Goal: Task Accomplishment & Management: Manage account settings

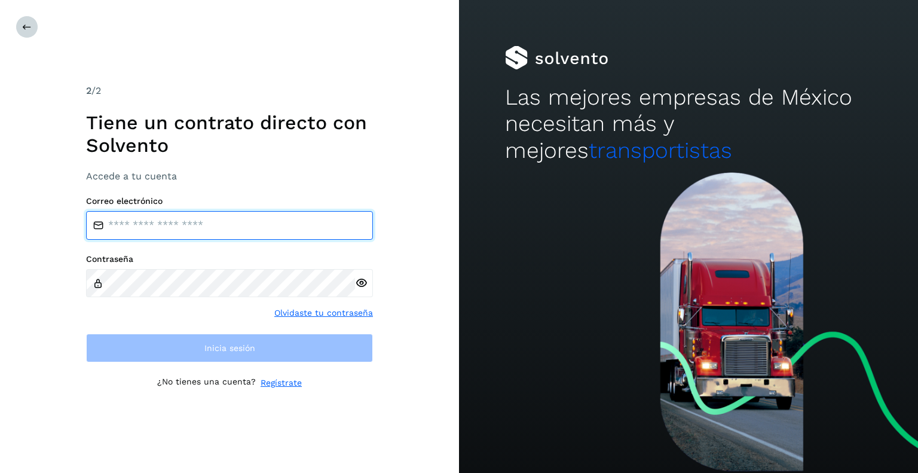
type input "**********"
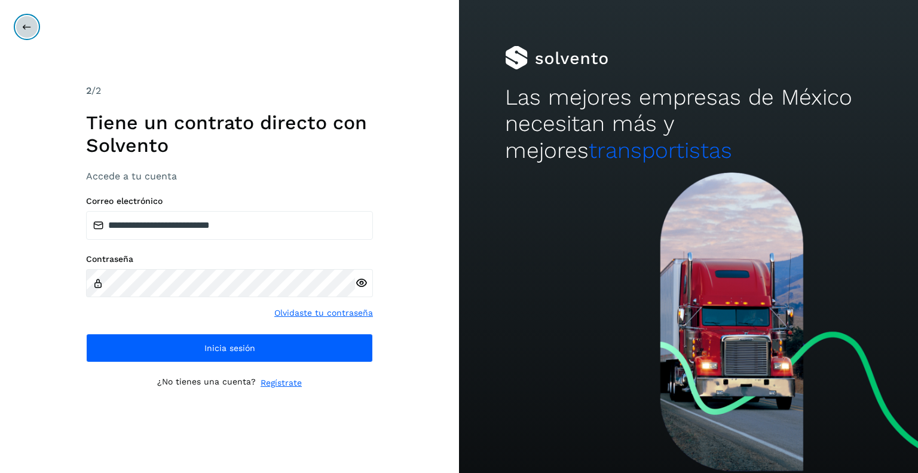
click at [22, 21] on button at bounding box center [27, 27] width 23 height 23
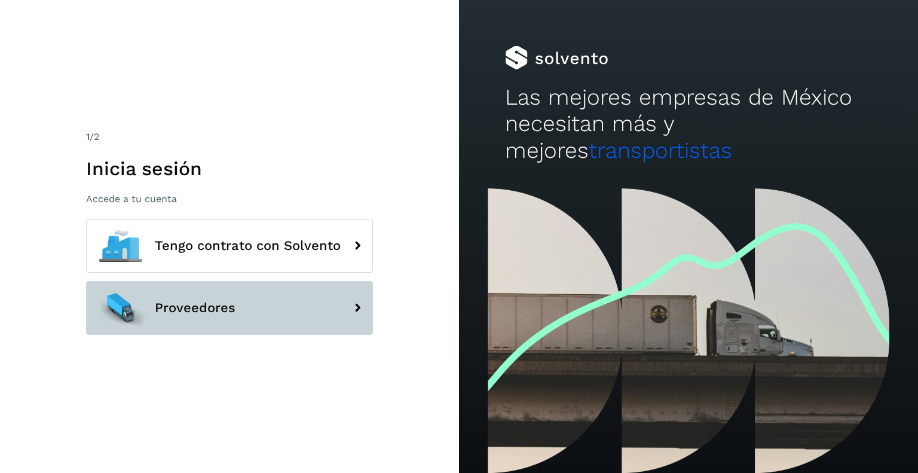
click at [234, 310] on span "Proveedores" at bounding box center [195, 307] width 81 height 14
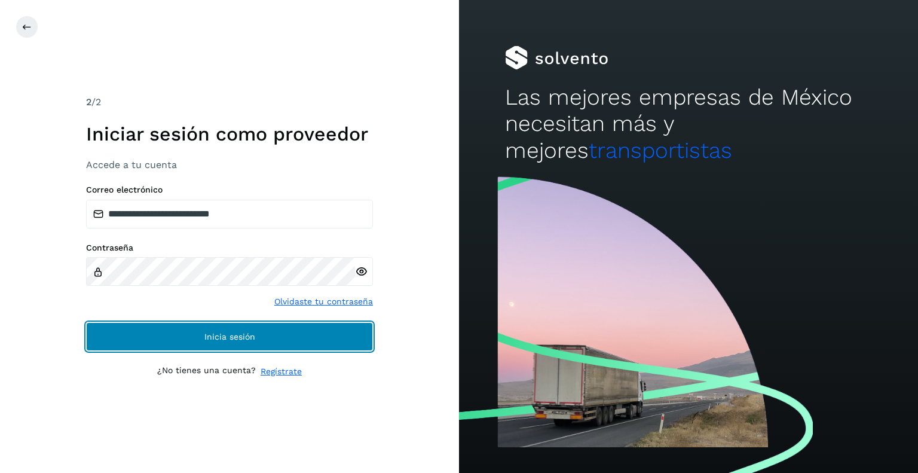
click at [253, 334] on span "Inicia sesión" at bounding box center [229, 336] width 51 height 8
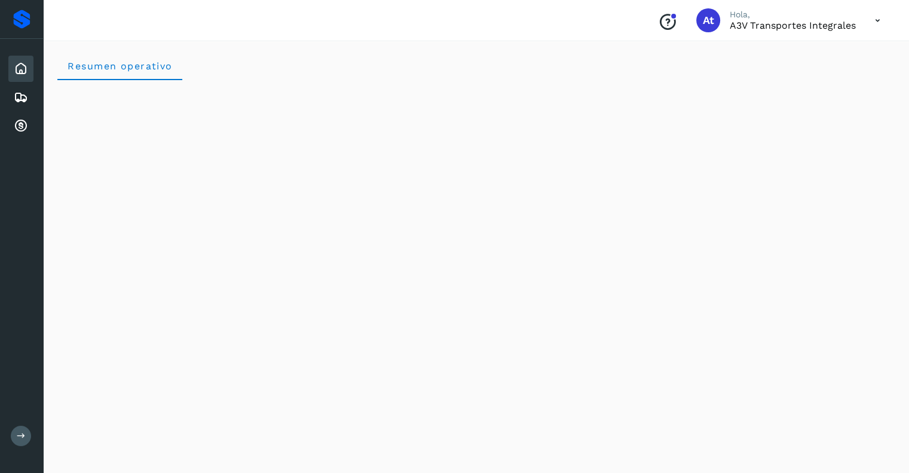
click at [19, 436] on icon at bounding box center [21, 435] width 9 height 9
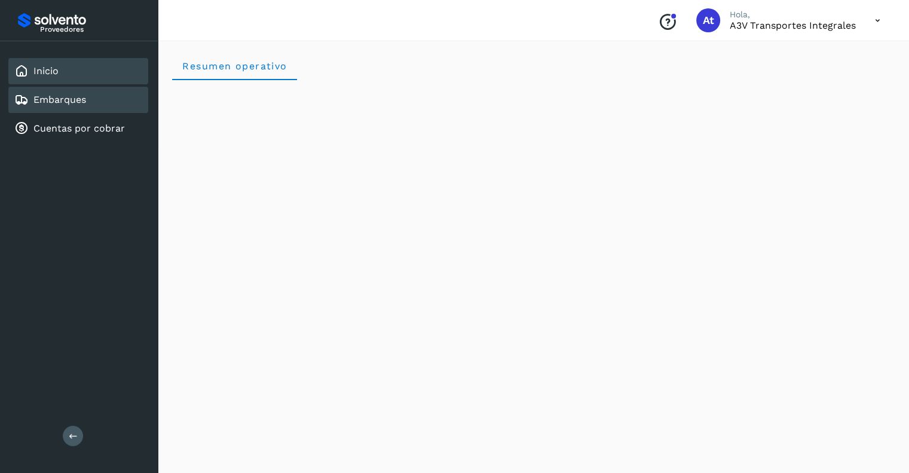
click at [63, 97] on link "Embarques" at bounding box center [59, 99] width 53 height 11
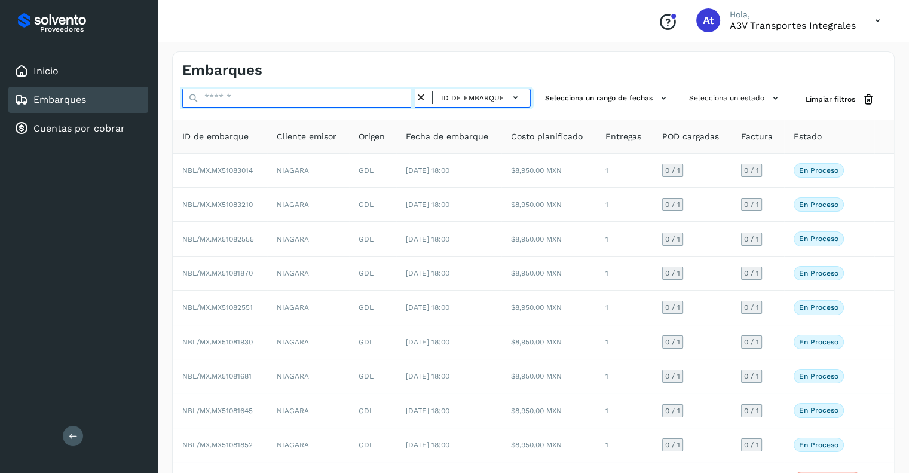
click at [256, 93] on input "text" at bounding box center [298, 97] width 232 height 19
paste input "**********"
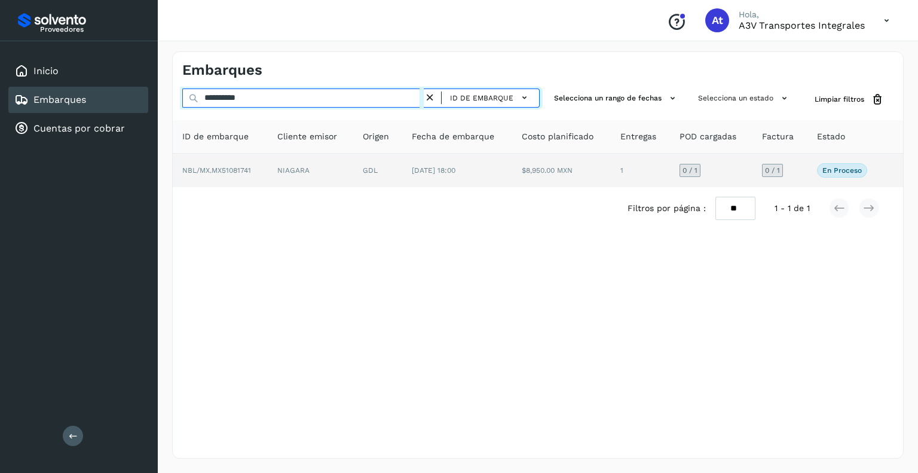
type input "**********"
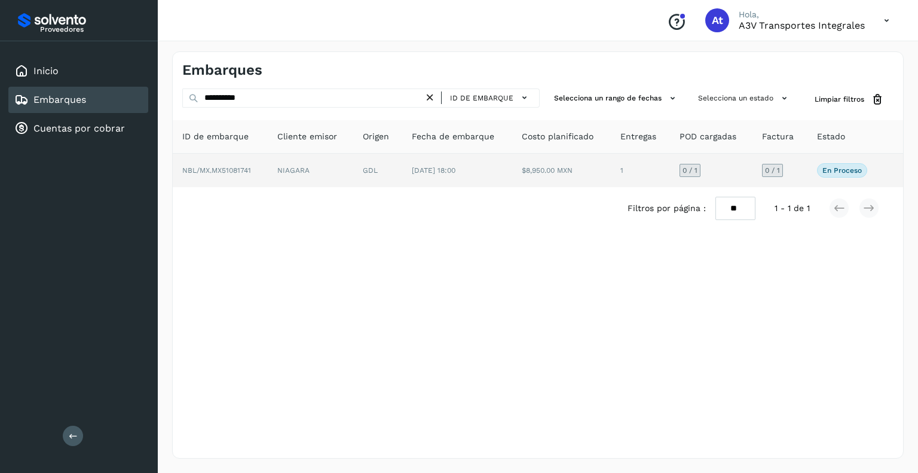
click at [692, 167] on span "0 / 1" at bounding box center [689, 170] width 15 height 7
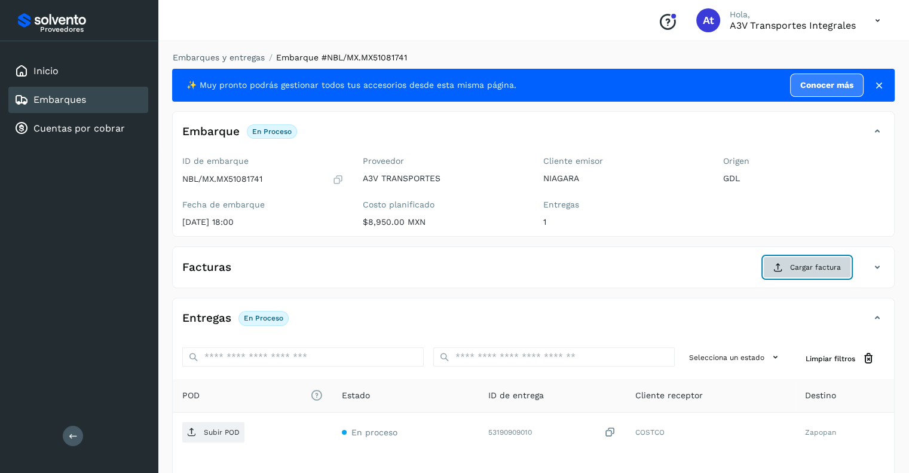
click at [808, 262] on span "Cargar factura" at bounding box center [815, 267] width 51 height 11
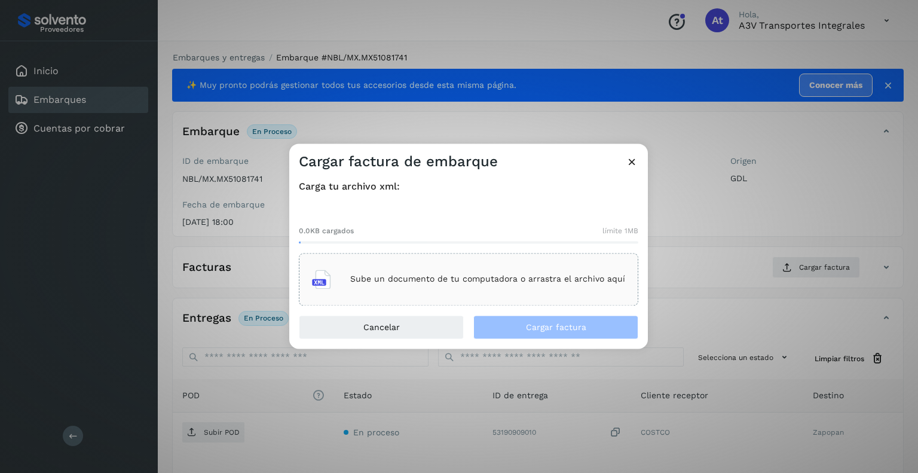
click at [415, 276] on p "Sube un documento de tu computadora o arrastra el archivo aquí" at bounding box center [487, 279] width 275 height 10
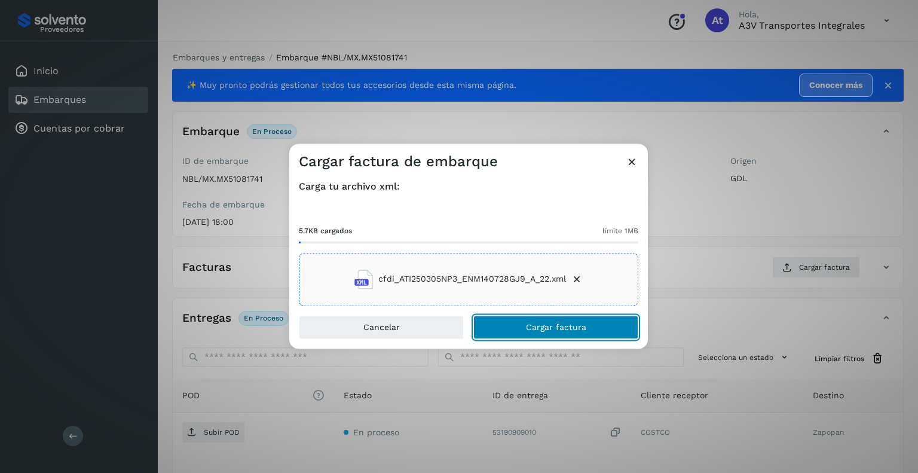
click at [516, 326] on button "Cargar factura" at bounding box center [555, 327] width 165 height 24
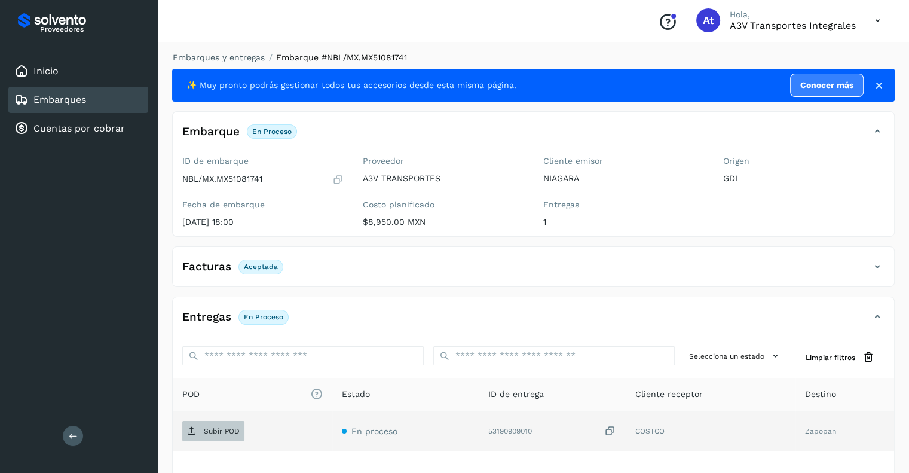
click at [225, 430] on p "Subir POD" at bounding box center [222, 431] width 36 height 8
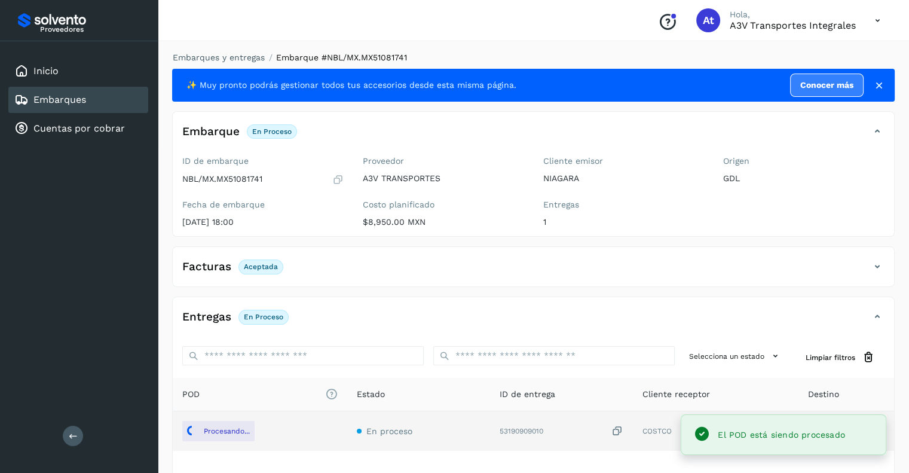
click at [94, 100] on div "Embarques" at bounding box center [78, 100] width 140 height 26
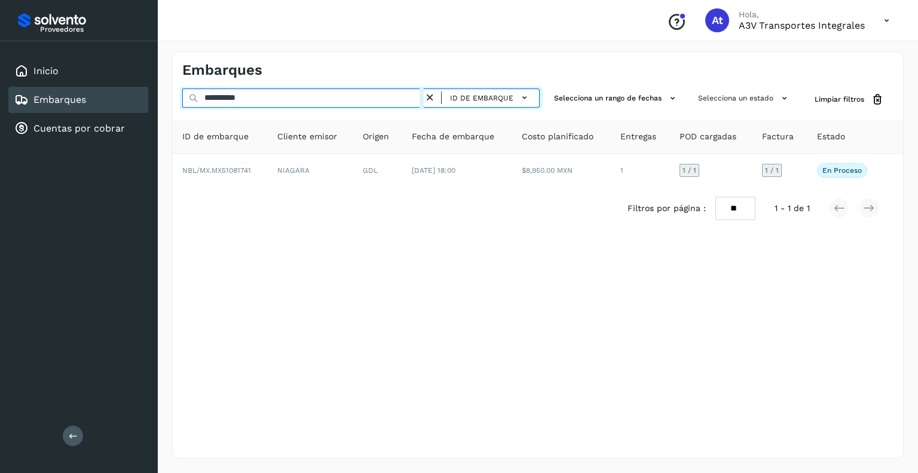
drag, startPoint x: 292, startPoint y: 93, endPoint x: 0, endPoint y: 103, distance: 292.3
click at [0, 103] on div "**********" at bounding box center [459, 236] width 918 height 473
paste input "text"
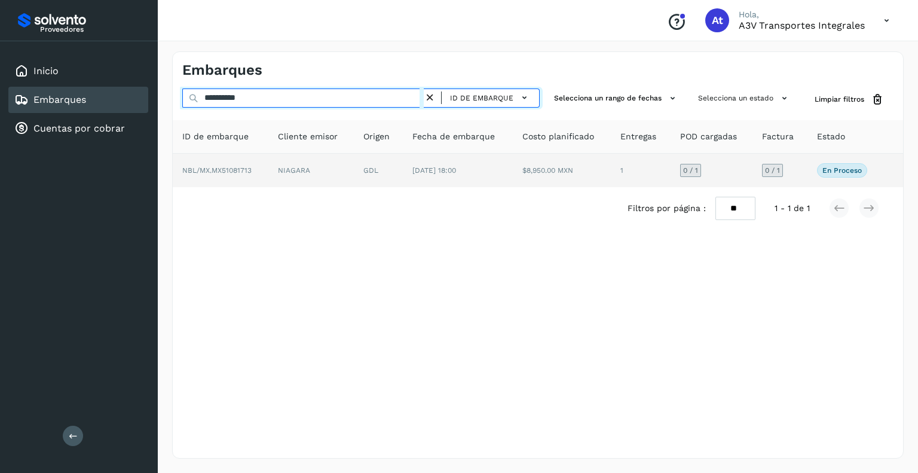
type input "**********"
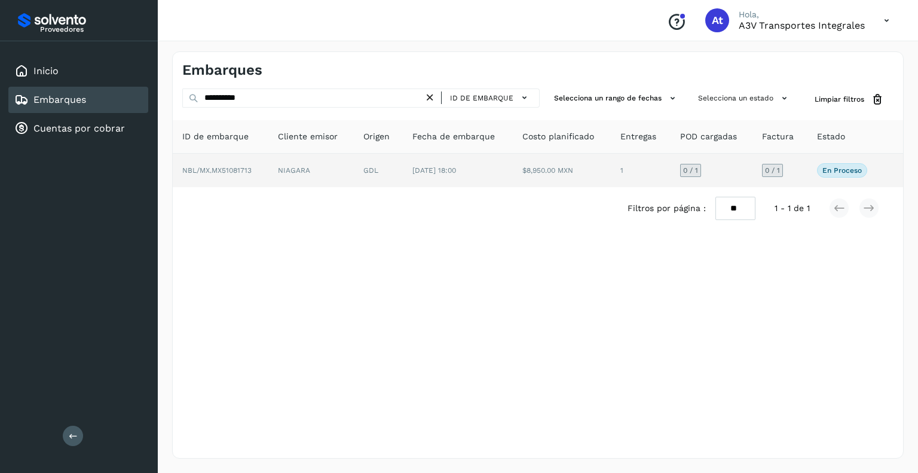
click at [689, 172] on span "0 / 1" at bounding box center [690, 170] width 15 height 7
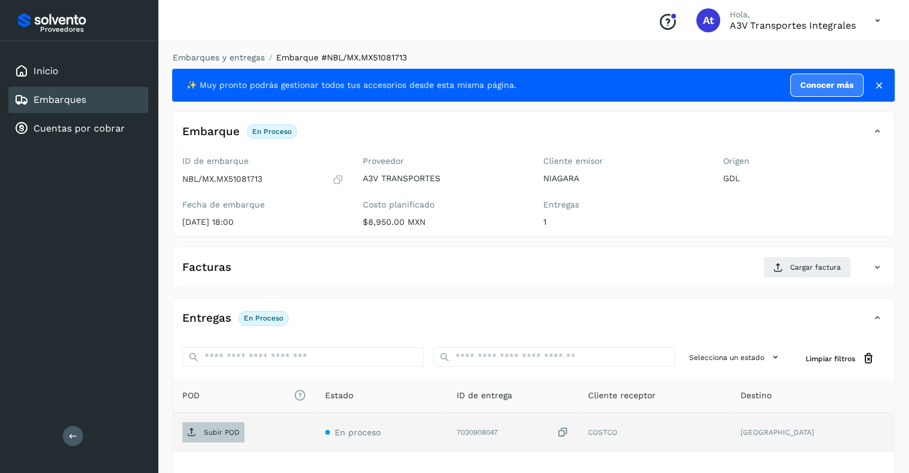
click at [208, 434] on p "Subir POD" at bounding box center [222, 432] width 36 height 8
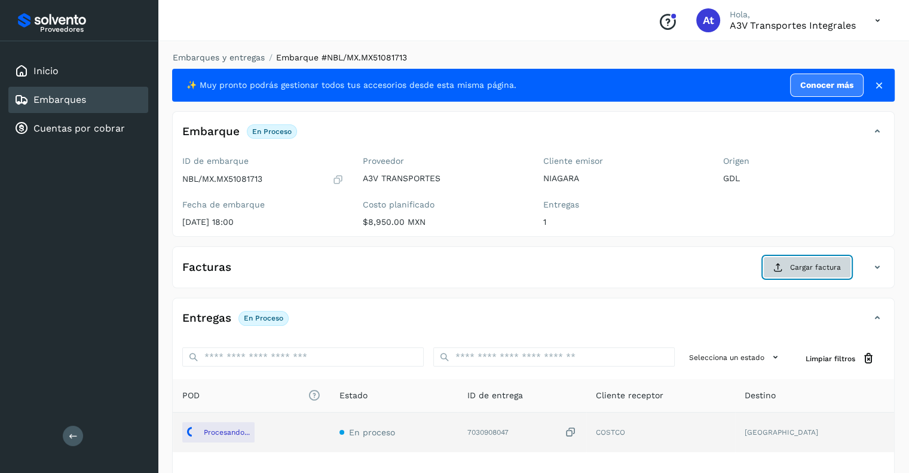
click at [805, 264] on main "Proveedores Inicio Embarques Cuentas por cobrar Salir Conoce nuestros beneficio…" at bounding box center [454, 284] width 909 height 569
click at [806, 266] on span "Cargar factura" at bounding box center [815, 267] width 51 height 11
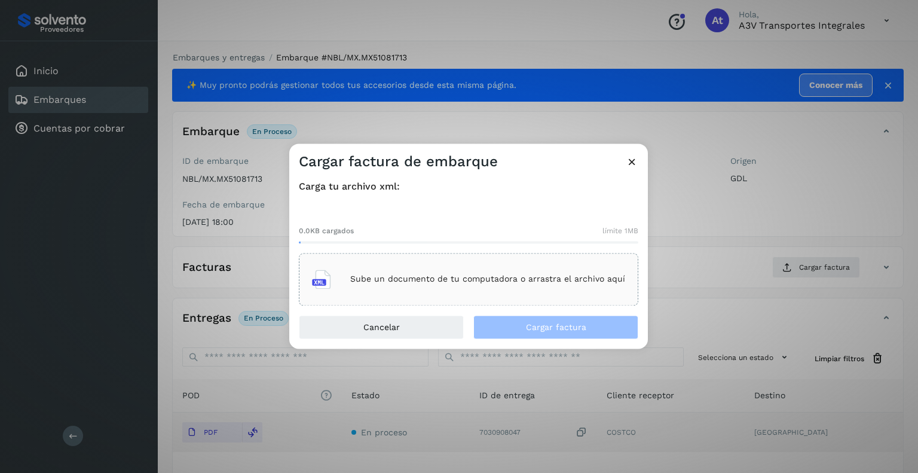
click at [407, 280] on p "Sube un documento de tu computadora o arrastra el archivo aquí" at bounding box center [487, 279] width 275 height 10
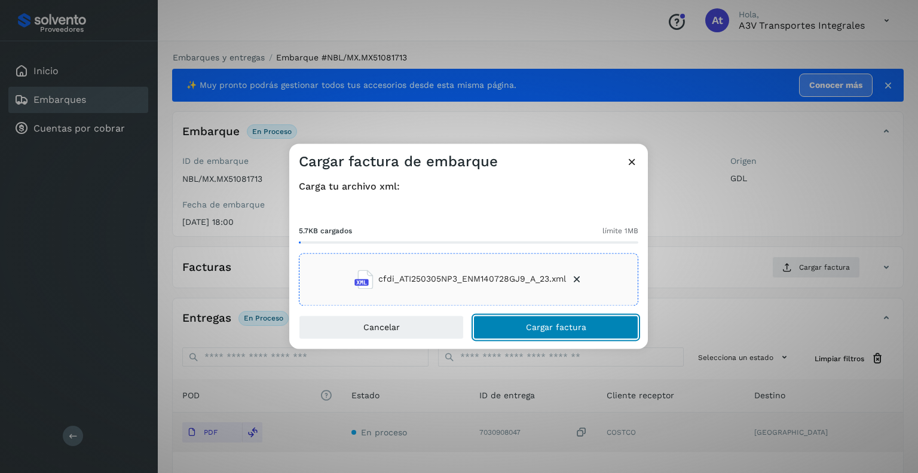
click at [537, 323] on span "Cargar factura" at bounding box center [556, 327] width 60 height 8
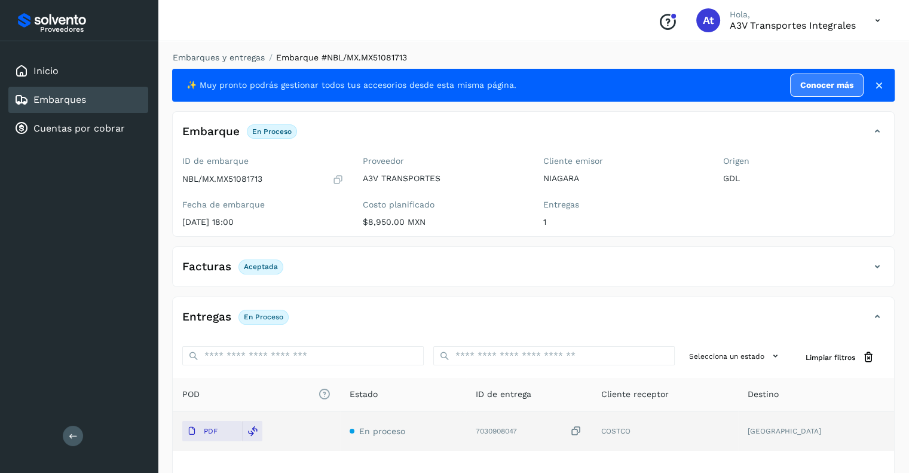
click at [75, 99] on link "Embarques" at bounding box center [59, 99] width 53 height 11
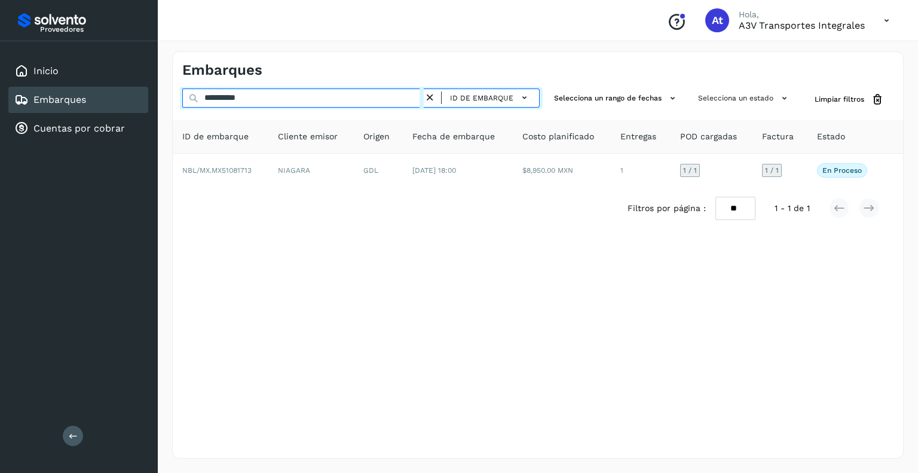
drag, startPoint x: 195, startPoint y: 97, endPoint x: 76, endPoint y: 93, distance: 119.0
click at [76, 93] on div "**********" at bounding box center [459, 236] width 918 height 473
paste input "text"
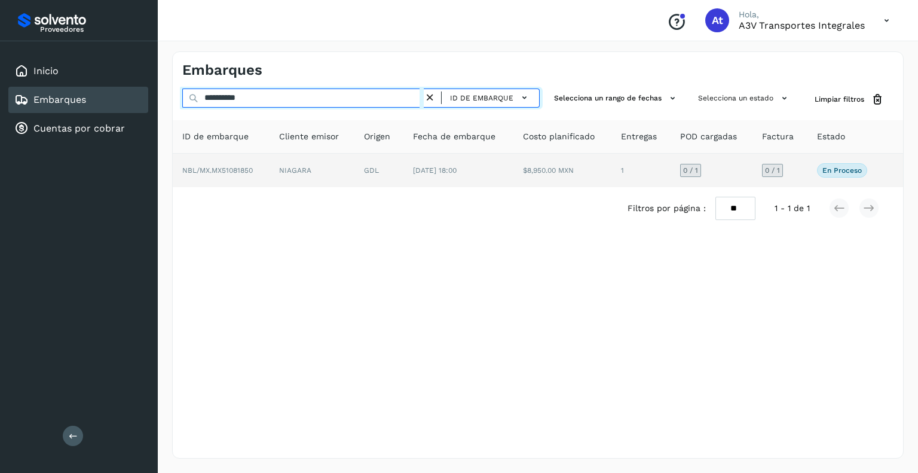
type input "**********"
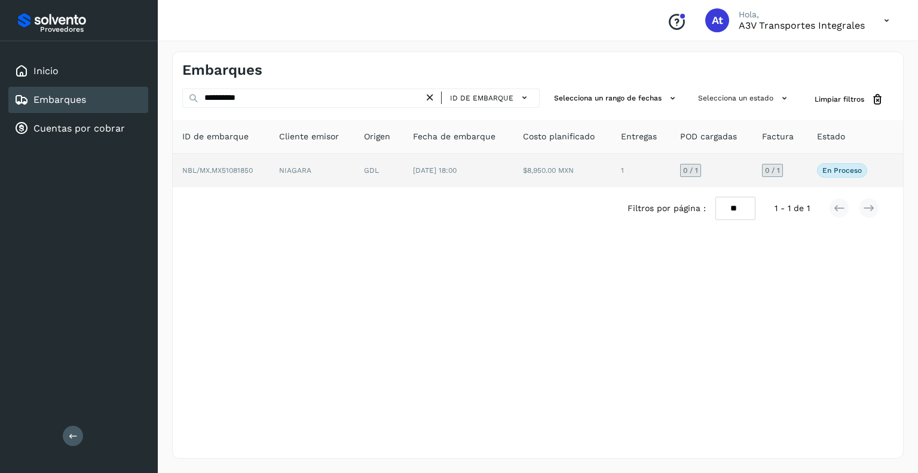
click at [688, 167] on span "0 / 1" at bounding box center [690, 170] width 15 height 7
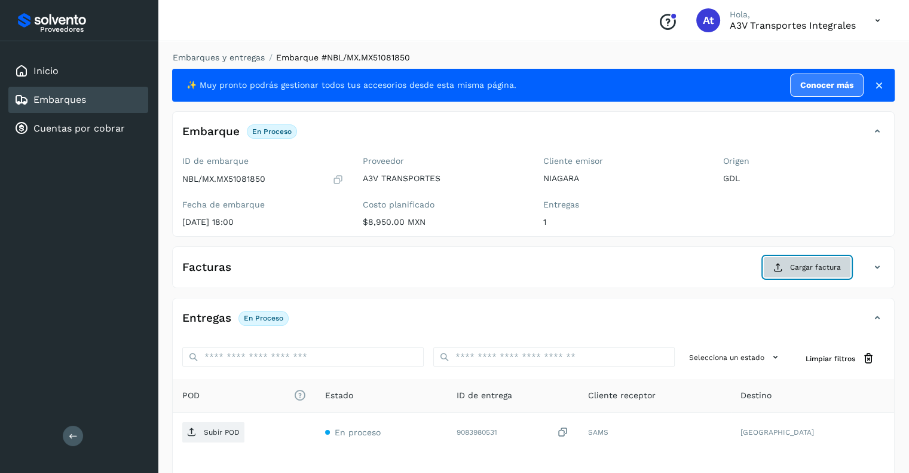
click at [799, 263] on span "Cargar factura" at bounding box center [815, 267] width 51 height 11
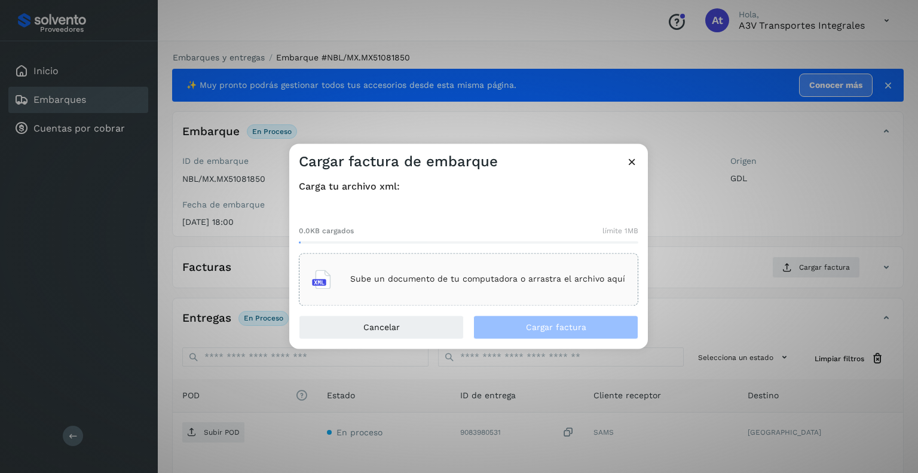
click at [444, 275] on p "Sube un documento de tu computadora o arrastra el archivo aquí" at bounding box center [487, 279] width 275 height 10
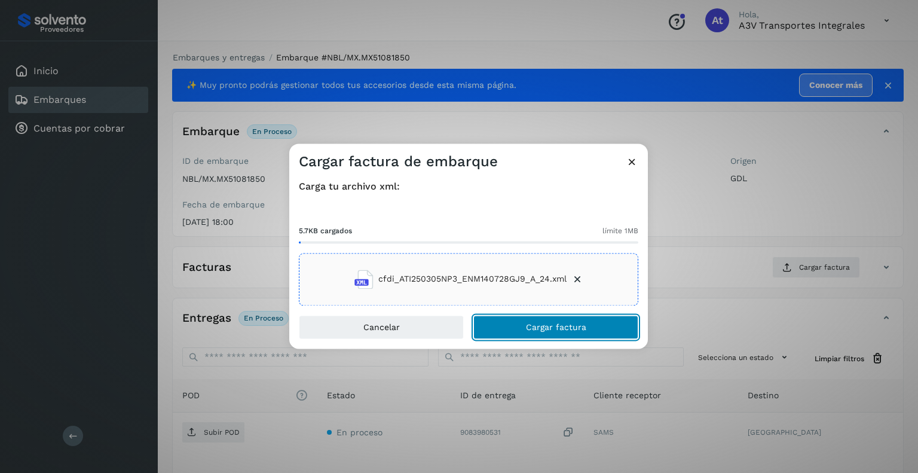
click at [541, 325] on span "Cargar factura" at bounding box center [556, 327] width 60 height 8
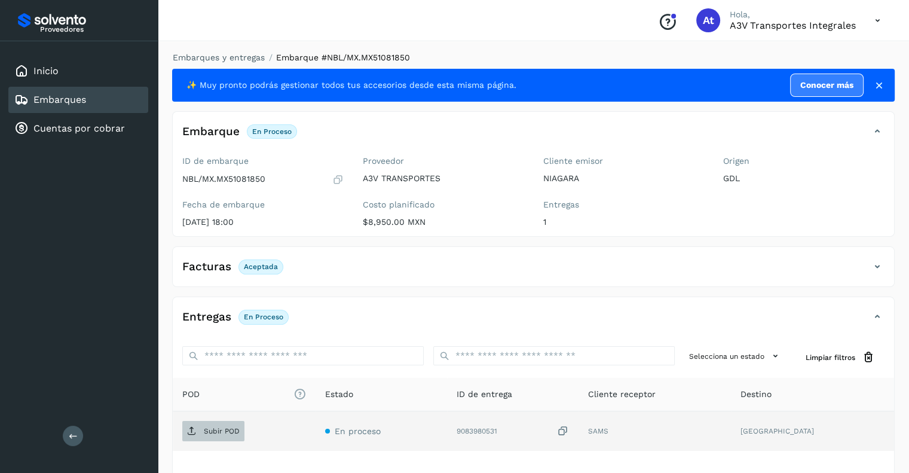
click at [198, 428] on span "Subir POD" at bounding box center [213, 430] width 62 height 19
click at [81, 100] on link "Embarques" at bounding box center [59, 99] width 53 height 11
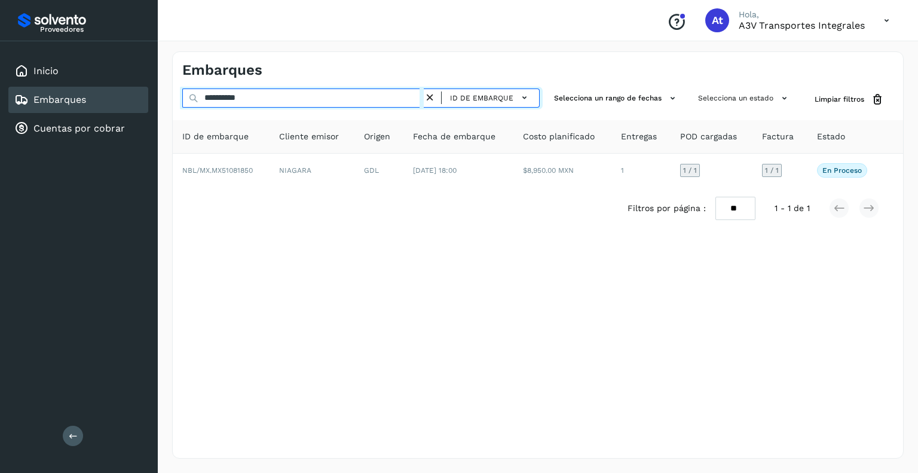
drag, startPoint x: 268, startPoint y: 97, endPoint x: 102, endPoint y: 93, distance: 166.1
click at [102, 93] on div "**********" at bounding box center [459, 236] width 918 height 473
paste input "text"
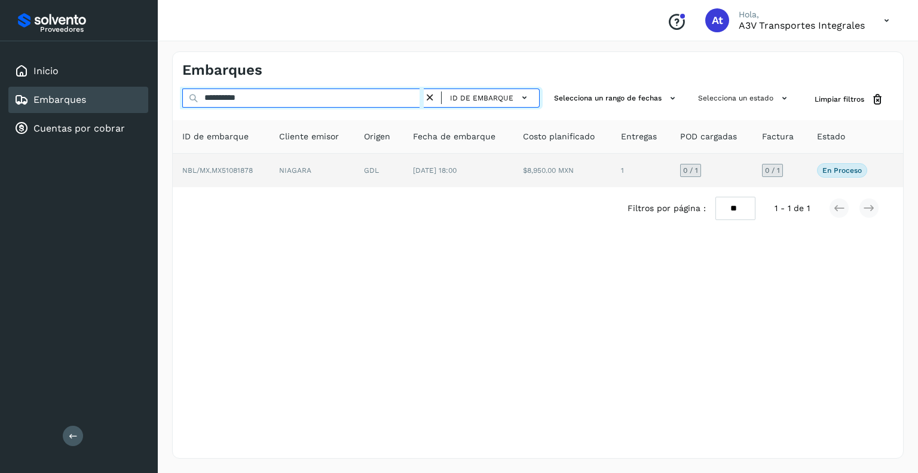
type input "**********"
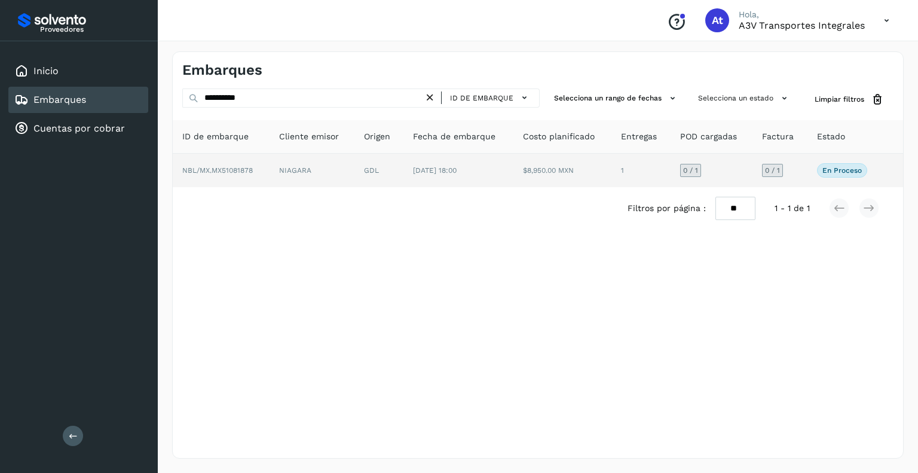
click at [691, 167] on span "0 / 1" at bounding box center [690, 170] width 15 height 7
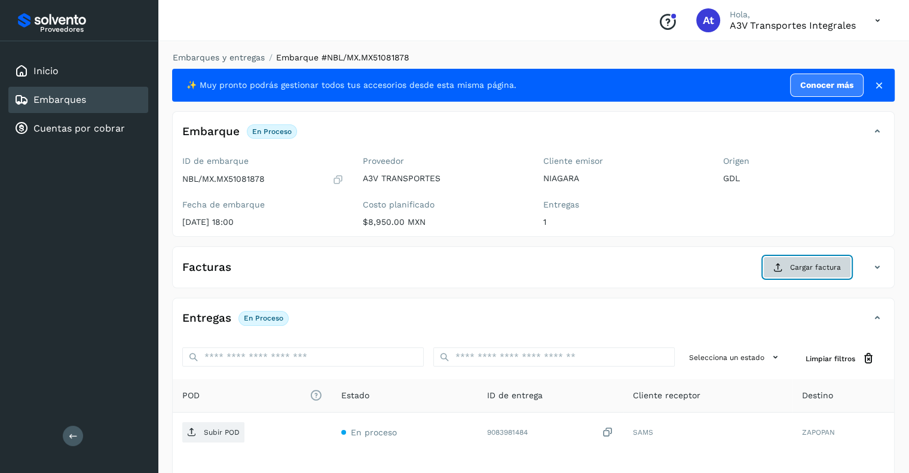
click at [809, 269] on span "Cargar factura" at bounding box center [815, 267] width 51 height 11
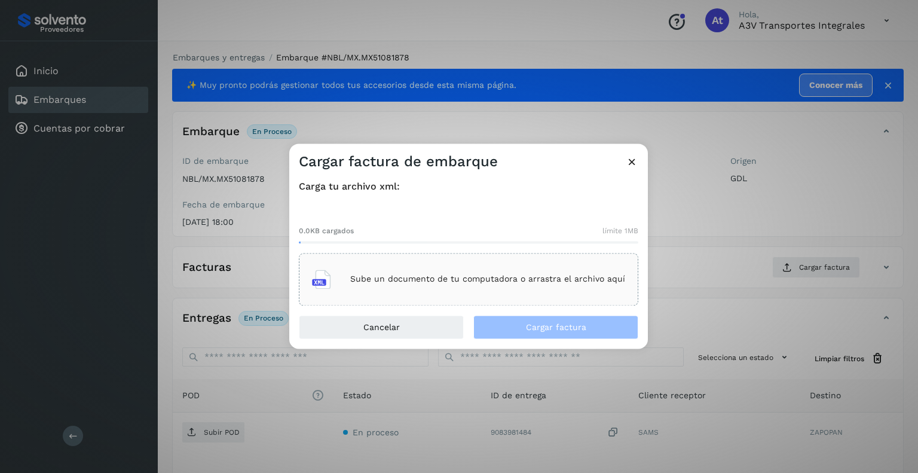
click at [418, 280] on p "Sube un documento de tu computadora o arrastra el archivo aquí" at bounding box center [487, 279] width 275 height 10
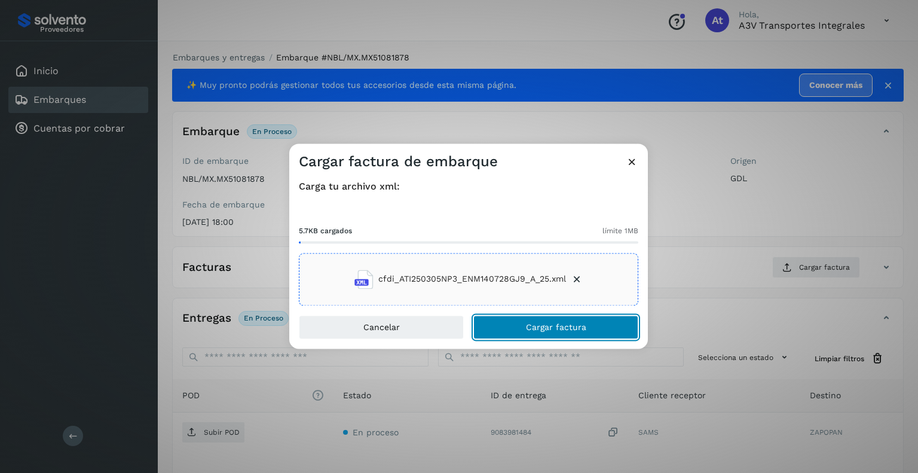
click at [526, 324] on span "Cargar factura" at bounding box center [556, 327] width 60 height 8
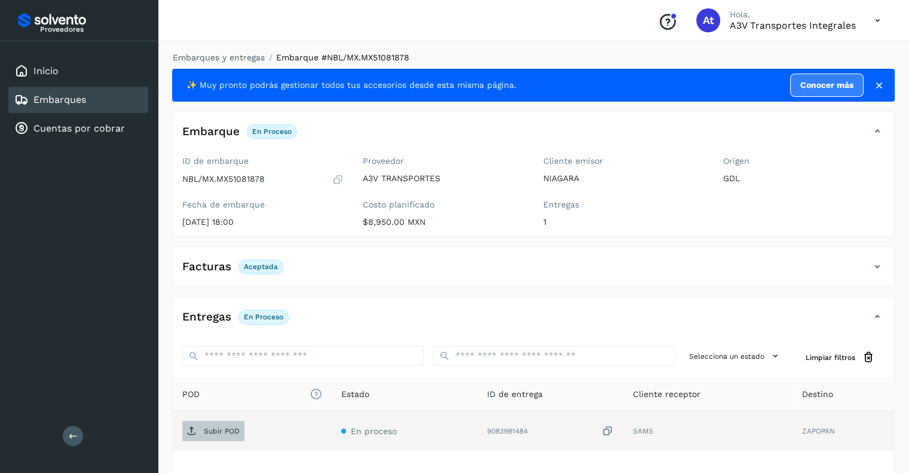
click at [213, 430] on p "Subir POD" at bounding box center [222, 431] width 36 height 8
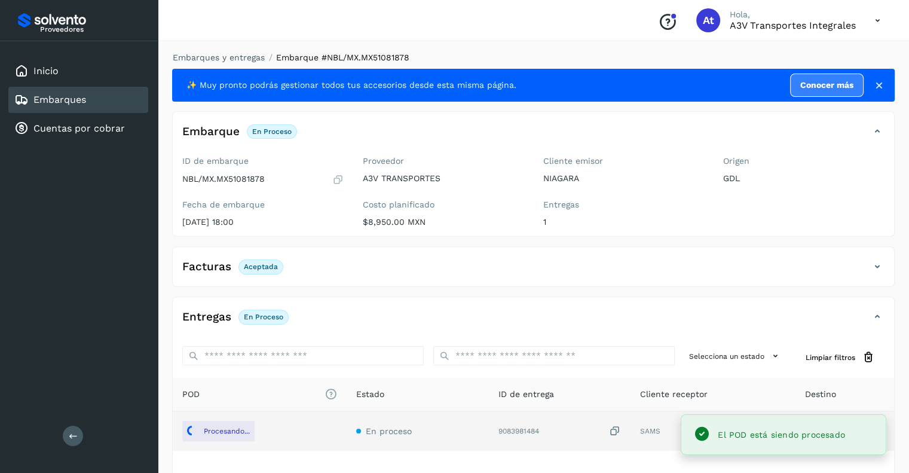
click at [82, 100] on link "Embarques" at bounding box center [59, 99] width 53 height 11
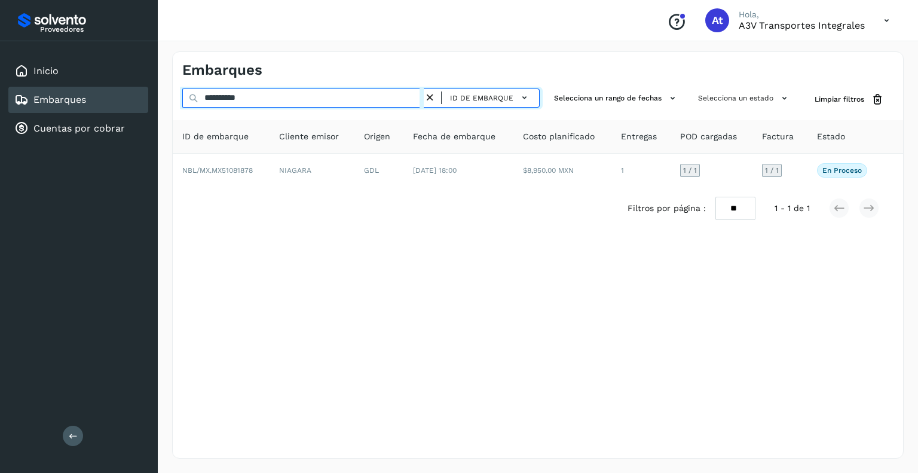
drag, startPoint x: 140, startPoint y: 99, endPoint x: 36, endPoint y: 99, distance: 103.9
click at [36, 99] on div "**********" at bounding box center [459, 236] width 918 height 473
paste input "text"
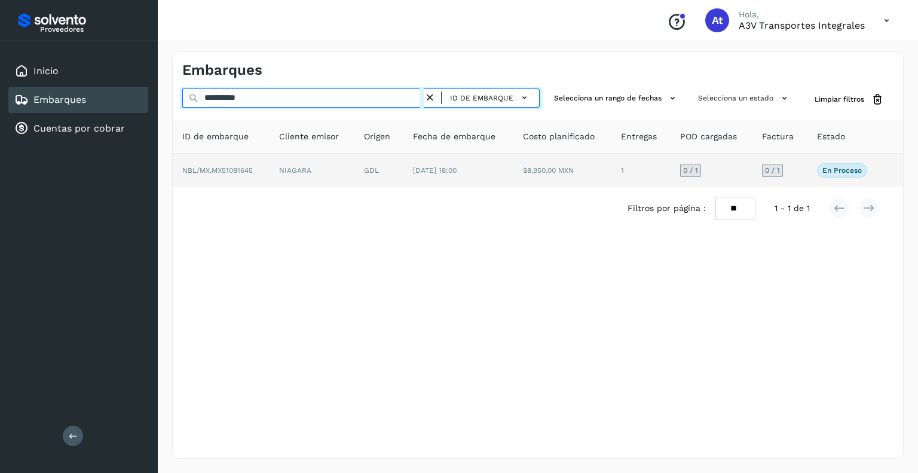
type input "**********"
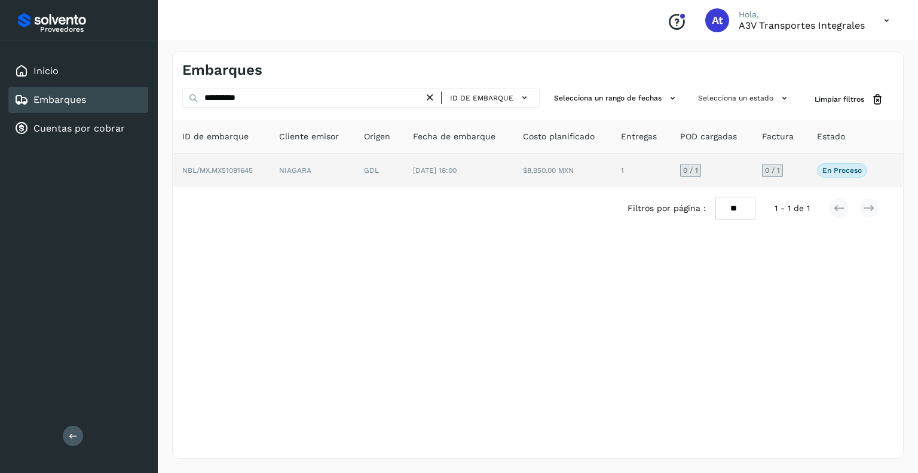
click at [692, 169] on span "0 / 1" at bounding box center [690, 170] width 15 height 7
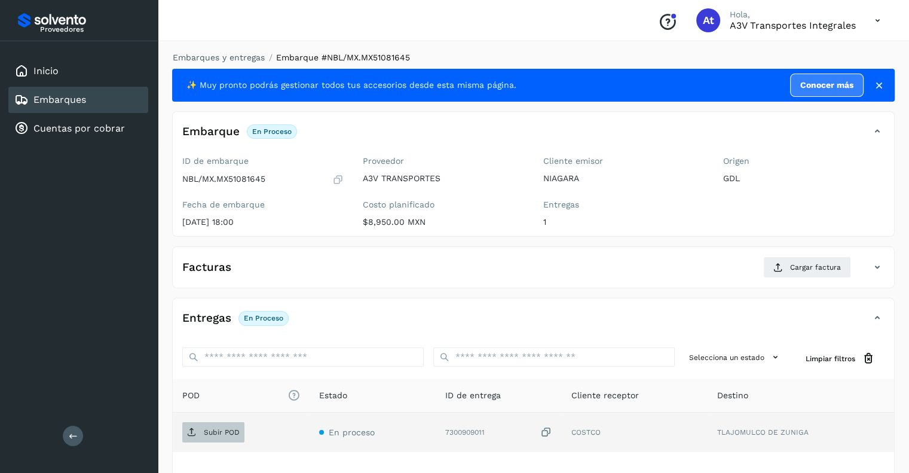
click at [217, 434] on p "Subir POD" at bounding box center [222, 432] width 36 height 8
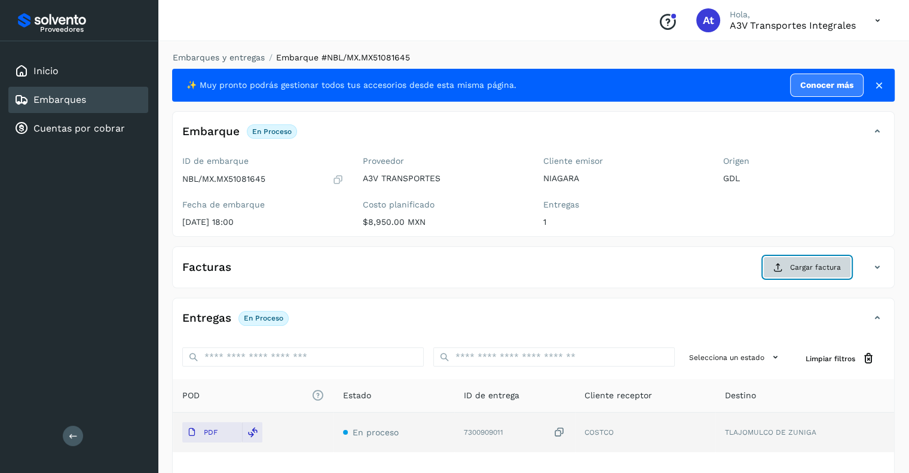
click at [791, 262] on span "Cargar factura" at bounding box center [815, 267] width 51 height 11
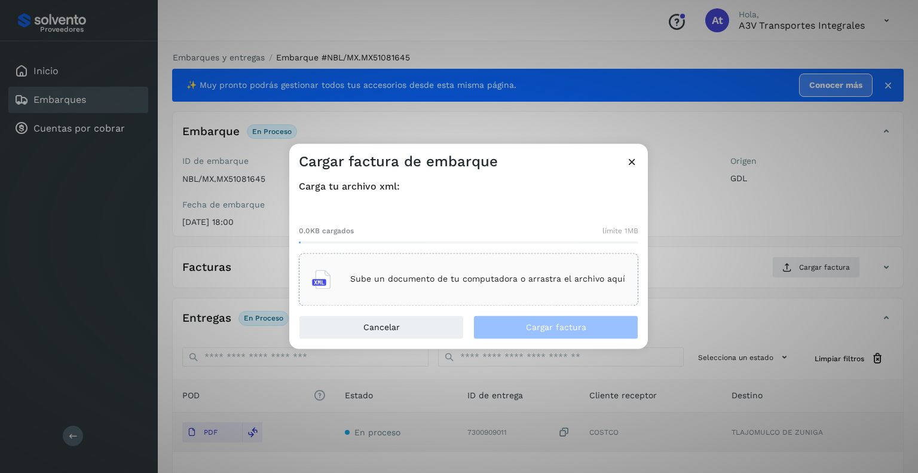
click at [425, 278] on p "Sube un documento de tu computadora o arrastra el archivo aquí" at bounding box center [487, 279] width 275 height 10
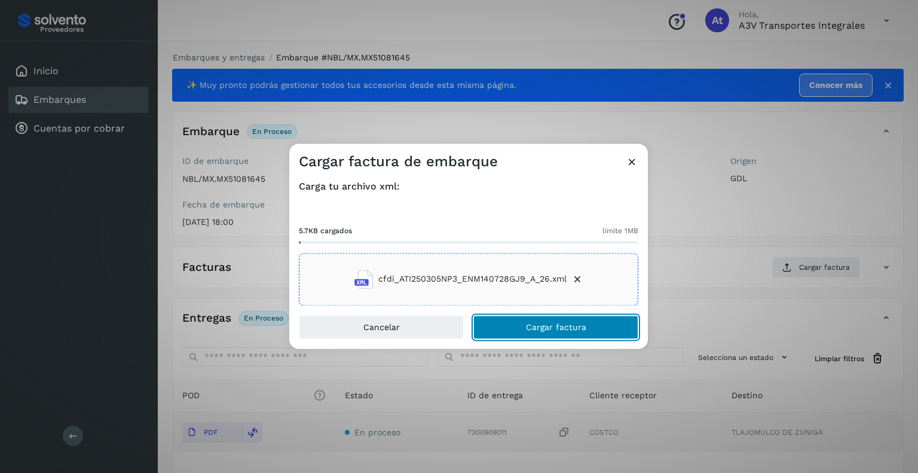
click at [549, 323] on span "Cargar factura" at bounding box center [556, 327] width 60 height 8
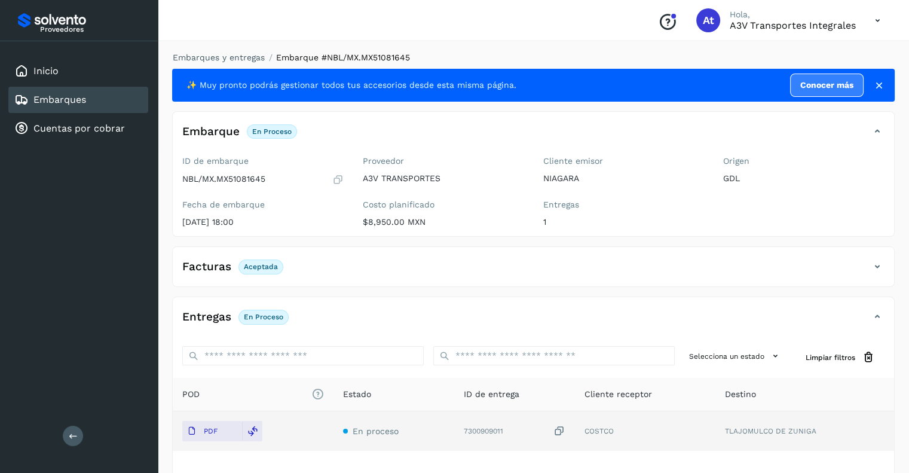
click at [76, 100] on link "Embarques" at bounding box center [59, 99] width 53 height 11
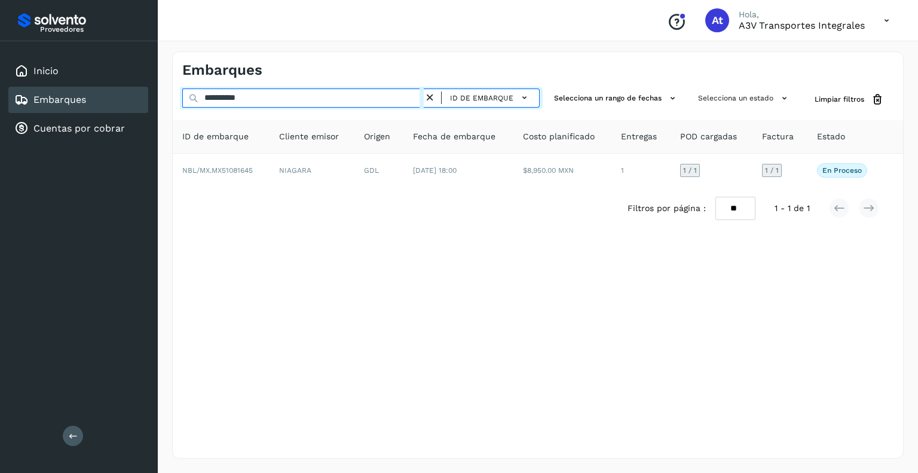
drag, startPoint x: 278, startPoint y: 95, endPoint x: 0, endPoint y: 50, distance: 282.1
click at [0, 50] on div "**********" at bounding box center [459, 236] width 918 height 473
paste input "text"
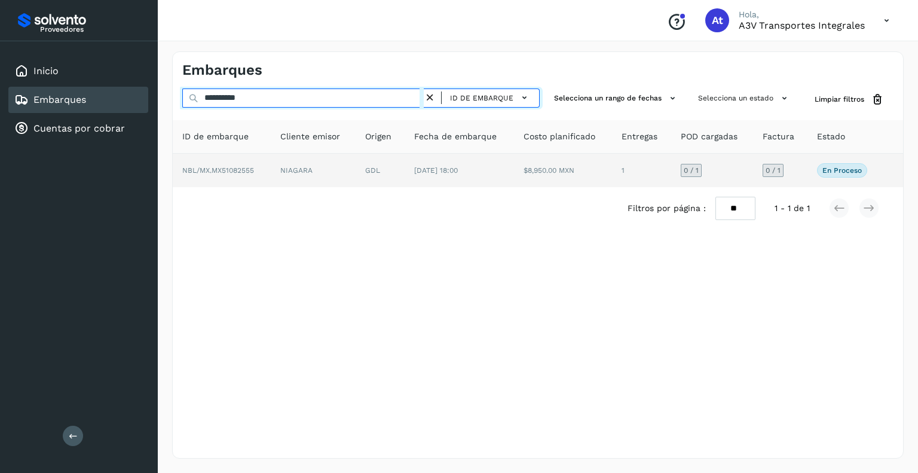
type input "**********"
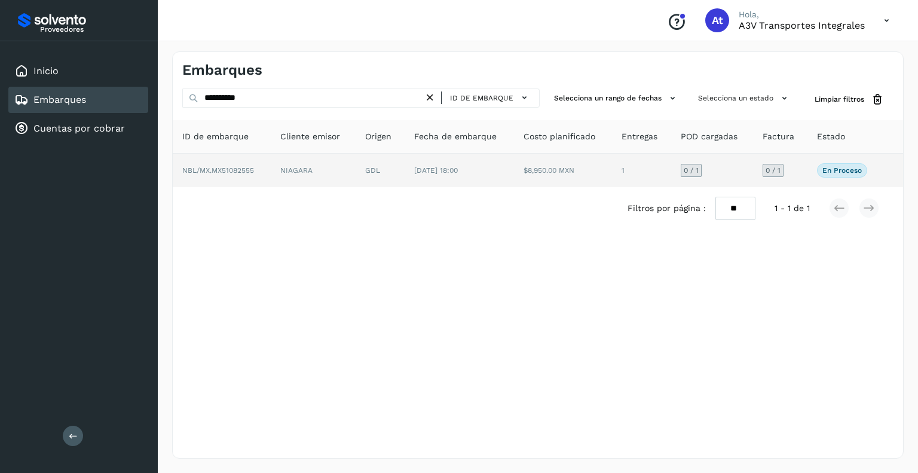
click at [695, 167] on span "0 / 1" at bounding box center [690, 170] width 15 height 7
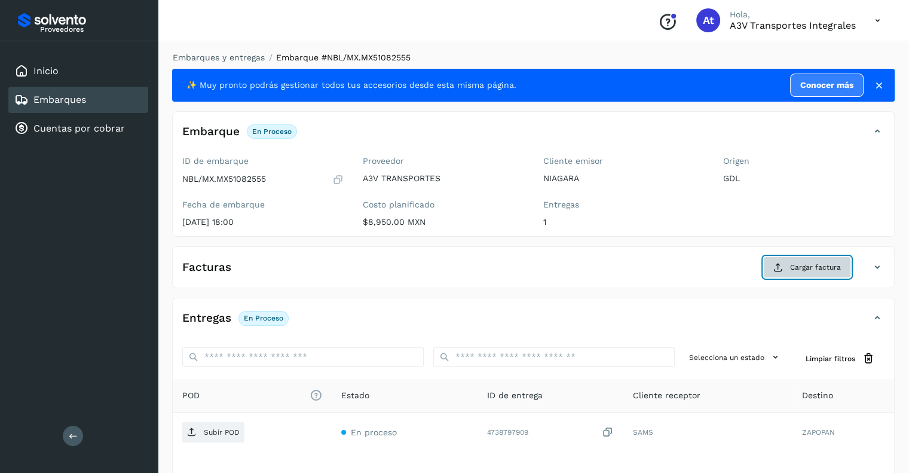
click at [809, 266] on span "Cargar factura" at bounding box center [815, 267] width 51 height 11
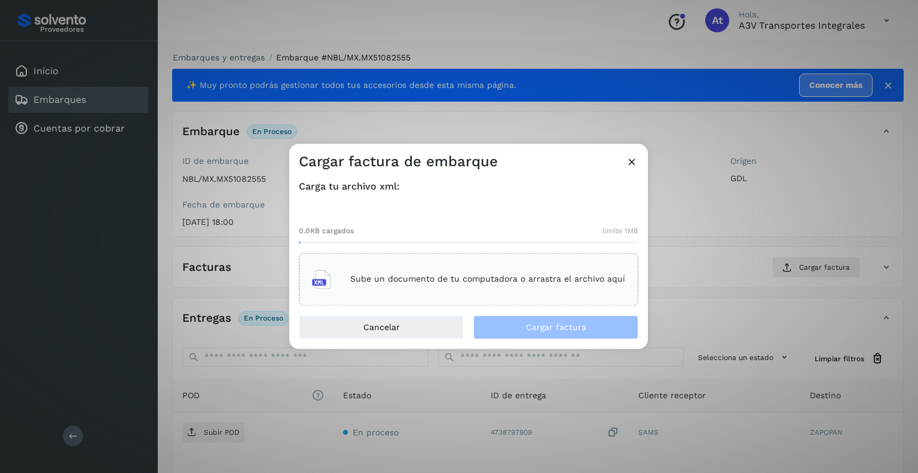
click at [406, 278] on p "Sube un documento de tu computadora o arrastra el archivo aquí" at bounding box center [487, 279] width 275 height 10
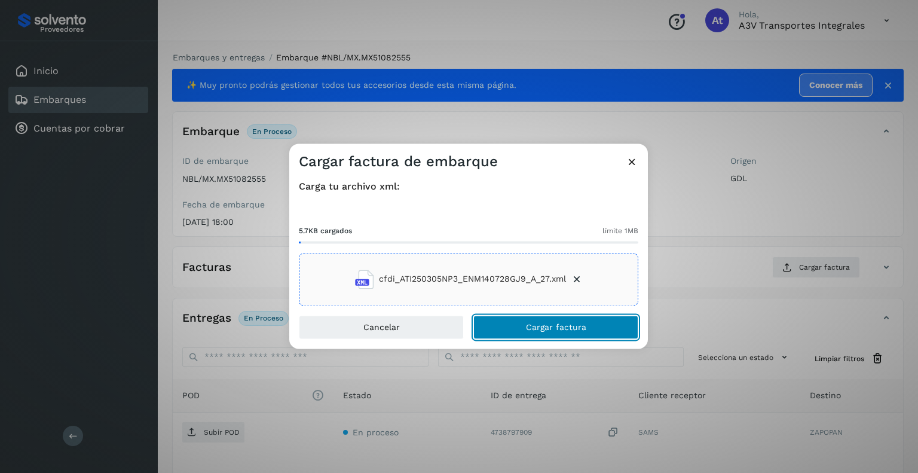
drag, startPoint x: 540, startPoint y: 321, endPoint x: 550, endPoint y: 321, distance: 9.6
click at [541, 321] on button "Cargar factura" at bounding box center [555, 327] width 165 height 24
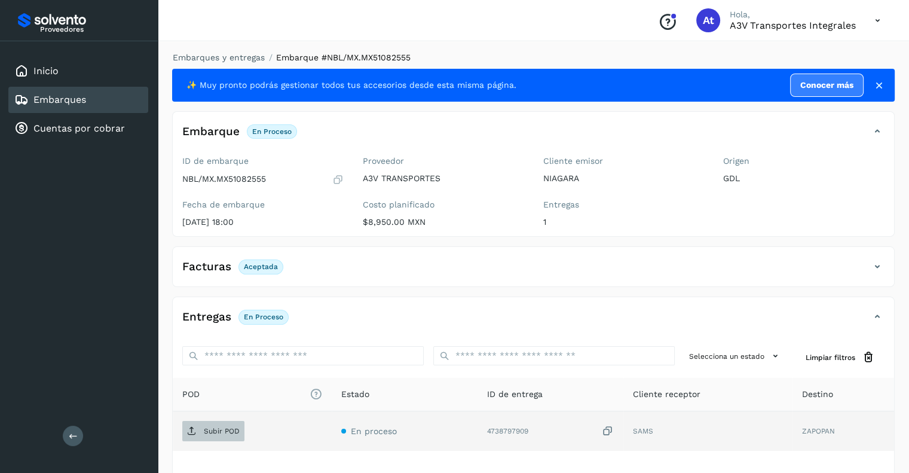
click at [201, 432] on span "Subir POD" at bounding box center [213, 430] width 62 height 19
click at [78, 98] on link "Embarques" at bounding box center [59, 99] width 53 height 11
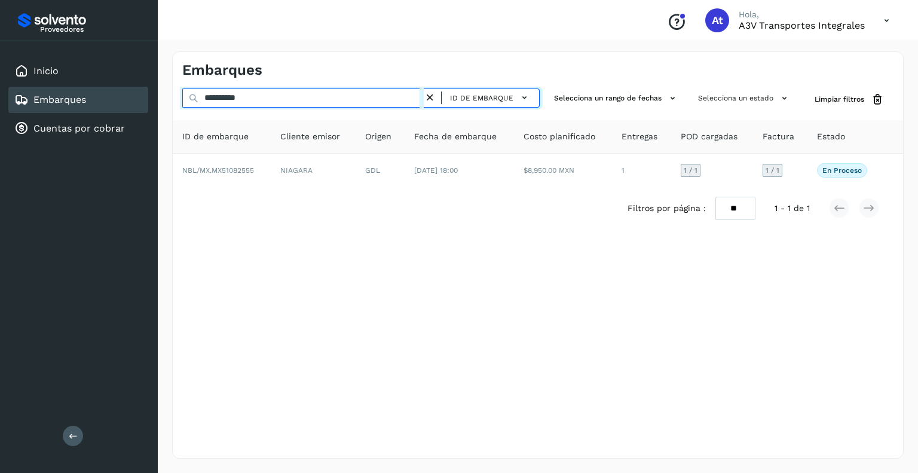
drag, startPoint x: 278, startPoint y: 94, endPoint x: 115, endPoint y: 86, distance: 162.7
click at [115, 87] on div "**********" at bounding box center [459, 236] width 918 height 473
paste input "text"
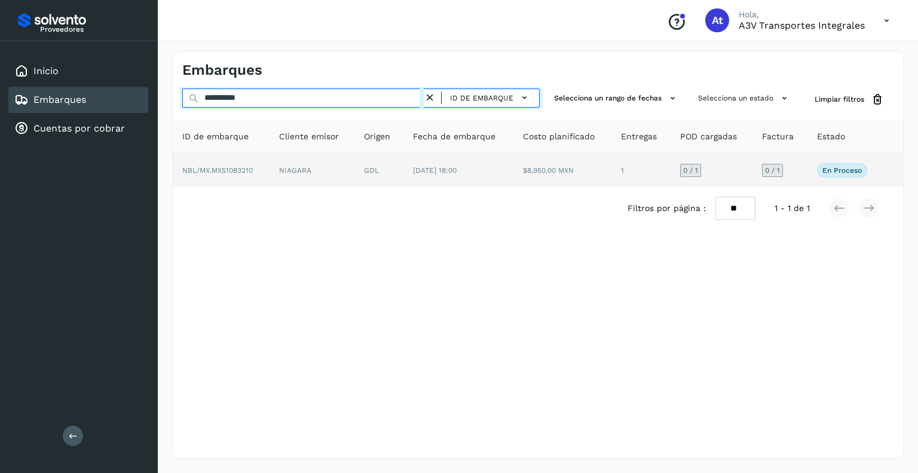
type input "**********"
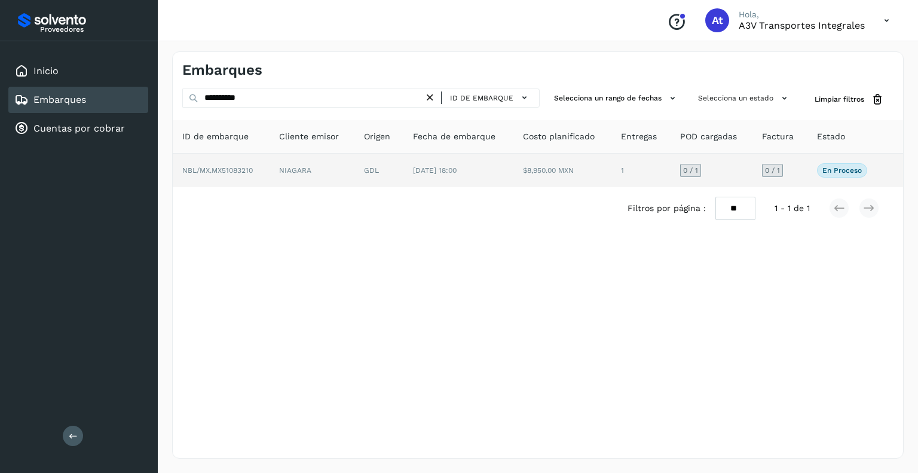
click at [686, 169] on span "0 / 1" at bounding box center [690, 170] width 15 height 7
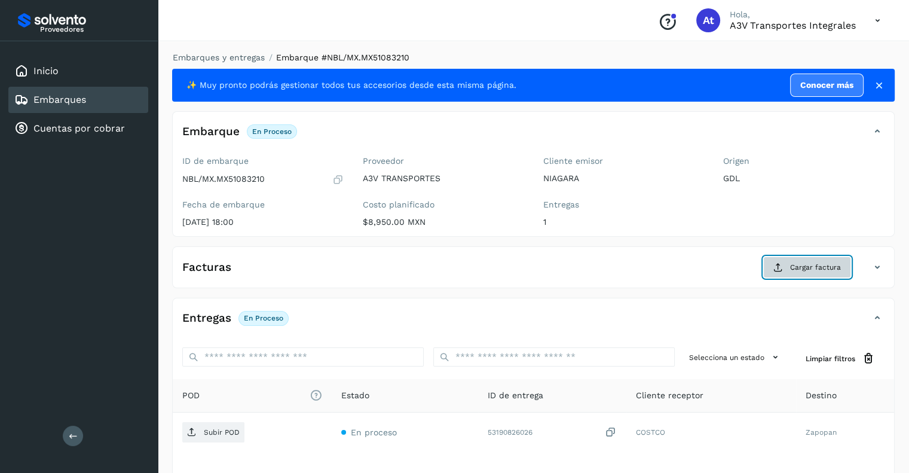
click at [800, 265] on span "Cargar factura" at bounding box center [815, 267] width 51 height 11
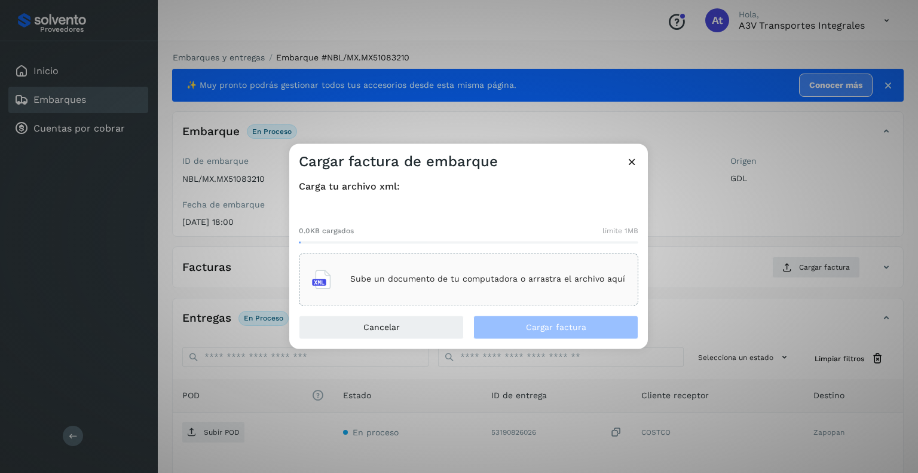
click at [406, 279] on p "Sube un documento de tu computadora o arrastra el archivo aquí" at bounding box center [487, 279] width 275 height 10
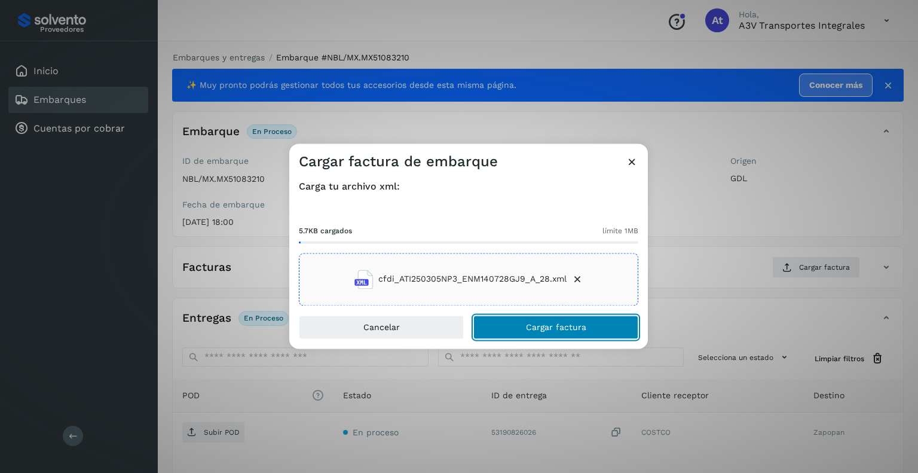
click at [543, 325] on span "Cargar factura" at bounding box center [556, 327] width 60 height 8
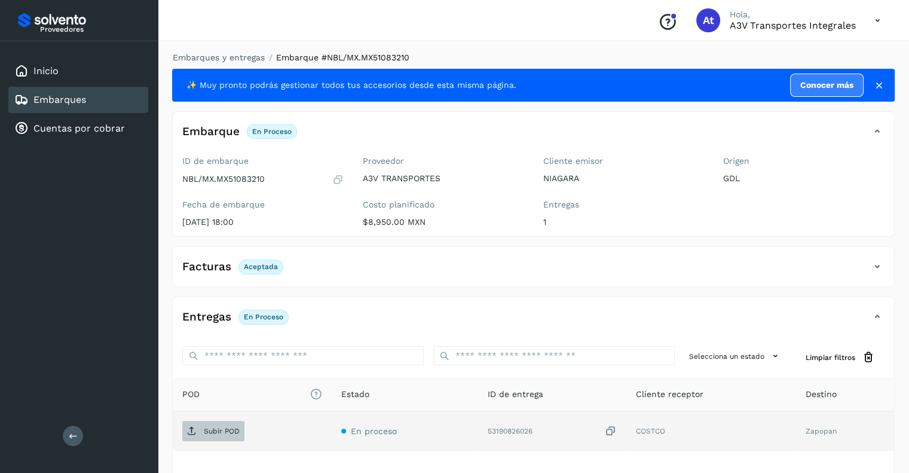
click at [200, 437] on span "Subir POD" at bounding box center [213, 430] width 62 height 19
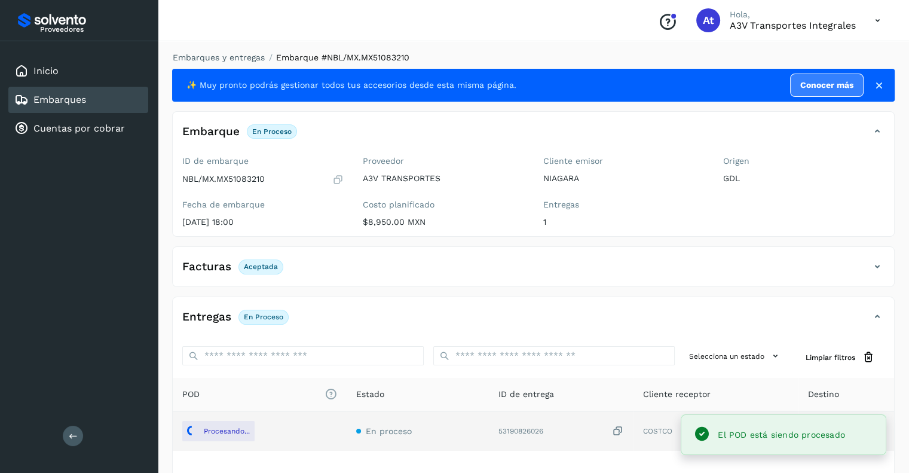
click at [81, 100] on link "Embarques" at bounding box center [59, 99] width 53 height 11
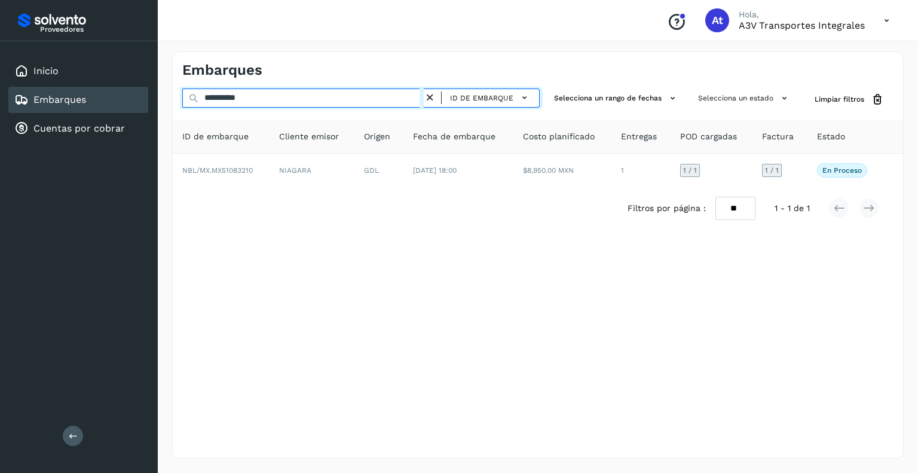
drag, startPoint x: 266, startPoint y: 97, endPoint x: 67, endPoint y: 100, distance: 198.9
click at [67, 100] on div "**********" at bounding box center [459, 236] width 918 height 473
paste input "text"
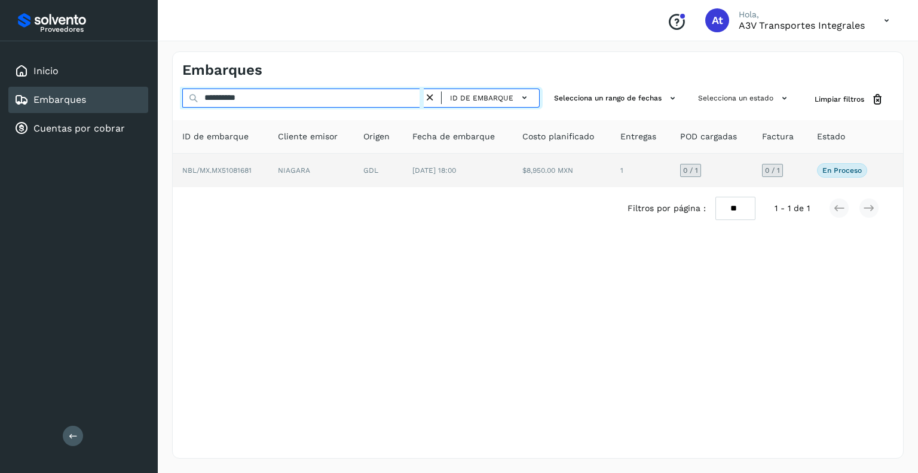
type input "**********"
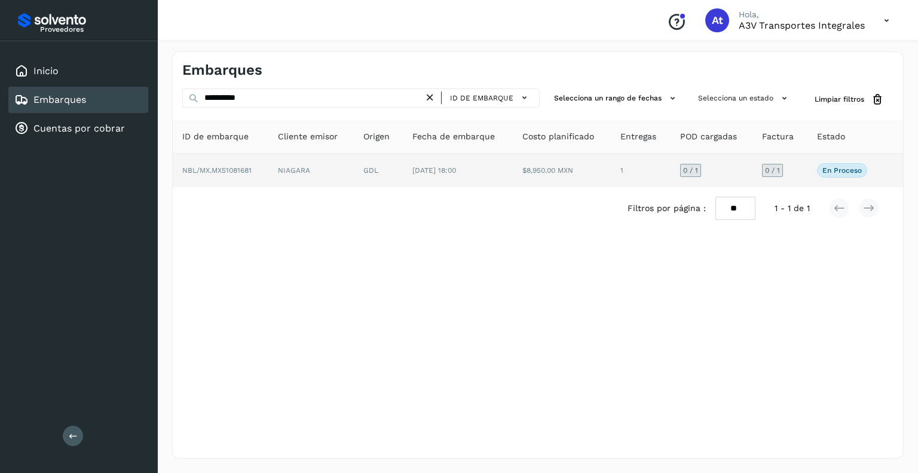
click at [683, 167] on span "0 / 1" at bounding box center [690, 170] width 15 height 7
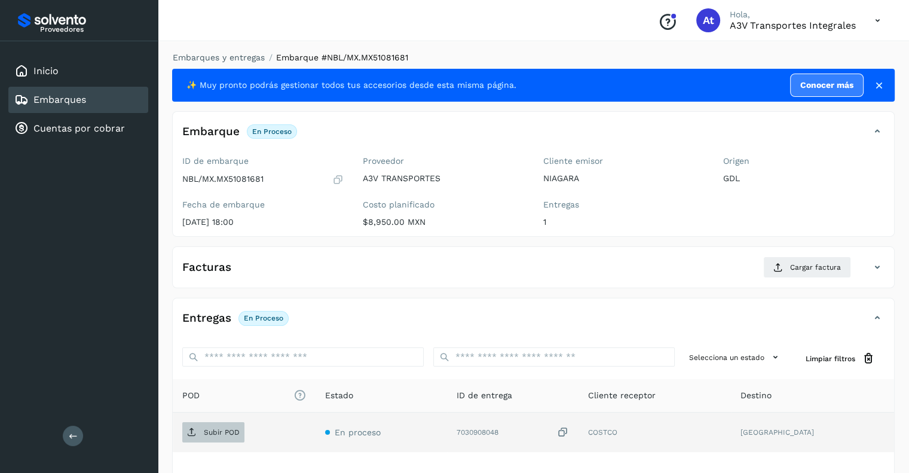
click at [203, 425] on span "Subir POD" at bounding box center [213, 431] width 62 height 19
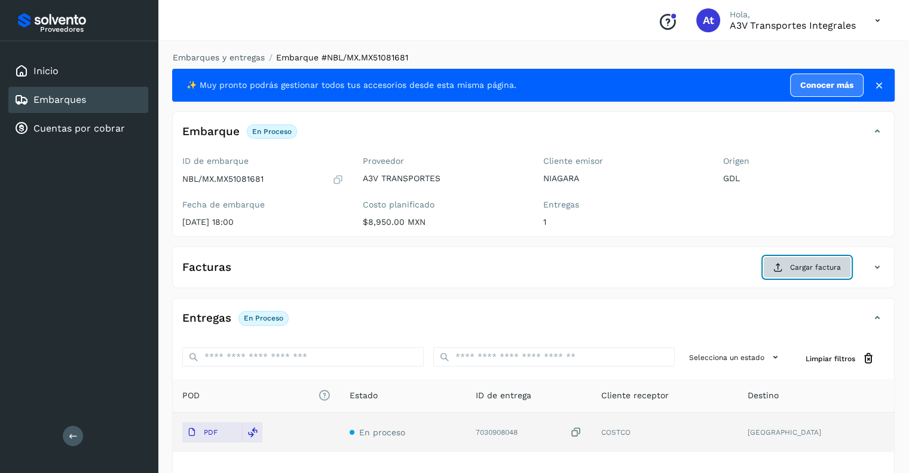
click at [808, 269] on span "Cargar factura" at bounding box center [815, 267] width 51 height 11
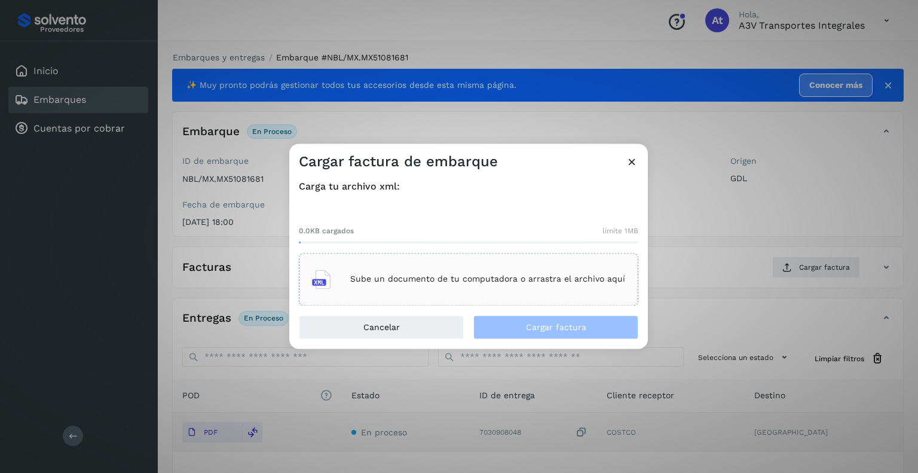
click at [365, 274] on p "Sube un documento de tu computadora o arrastra el archivo aquí" at bounding box center [487, 279] width 275 height 10
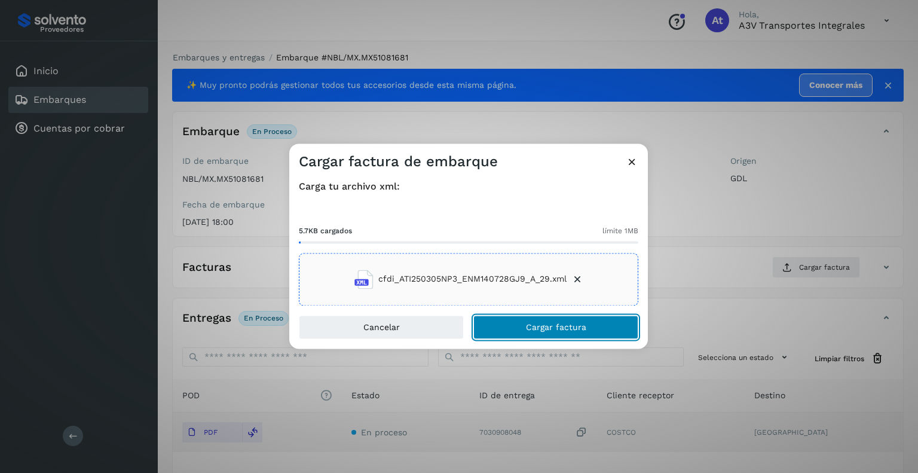
click at [535, 329] on span "Cargar factura" at bounding box center [556, 327] width 60 height 8
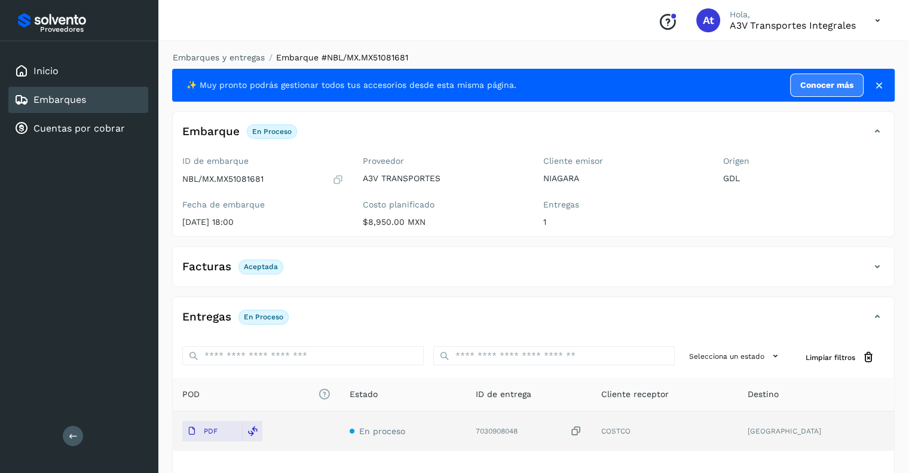
click at [68, 94] on link "Embarques" at bounding box center [59, 99] width 53 height 11
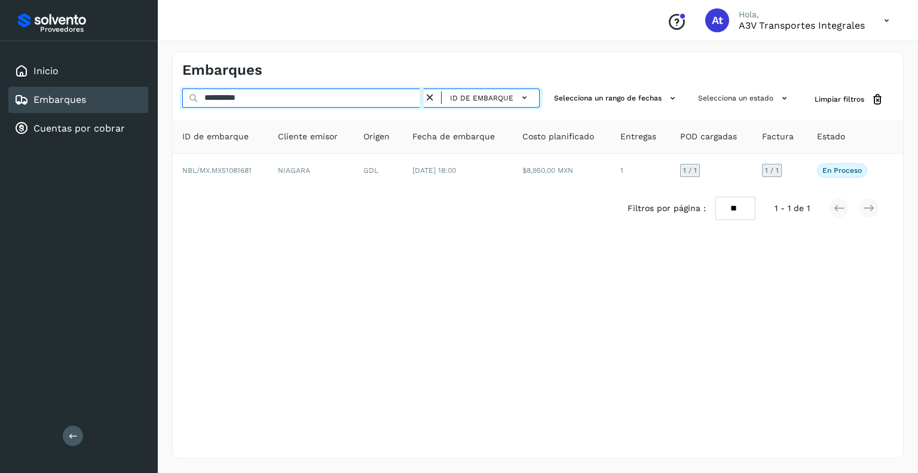
drag, startPoint x: 100, startPoint y: 76, endPoint x: 0, endPoint y: 85, distance: 100.8
click at [0, 85] on div "**********" at bounding box center [459, 236] width 918 height 473
paste input "text"
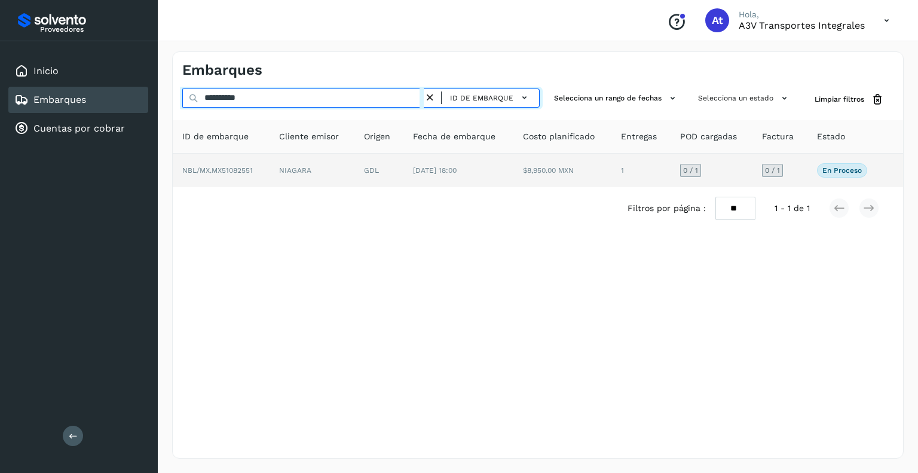
type input "**********"
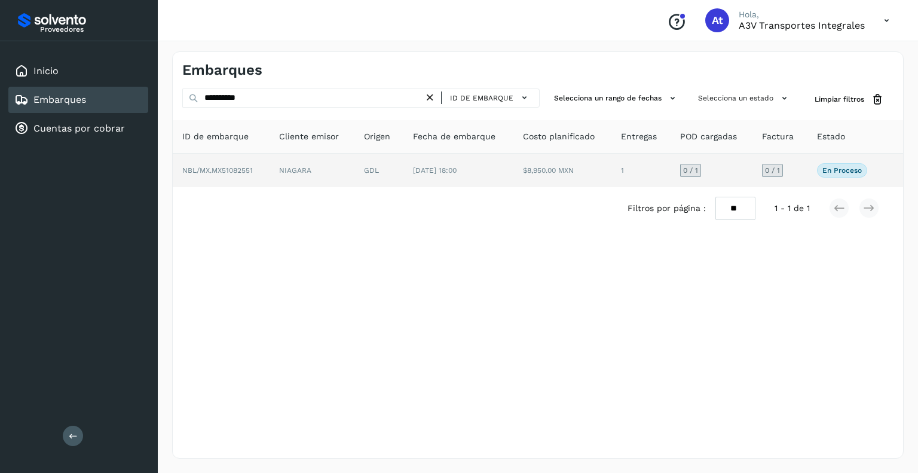
click at [691, 168] on span "0 / 1" at bounding box center [690, 170] width 15 height 7
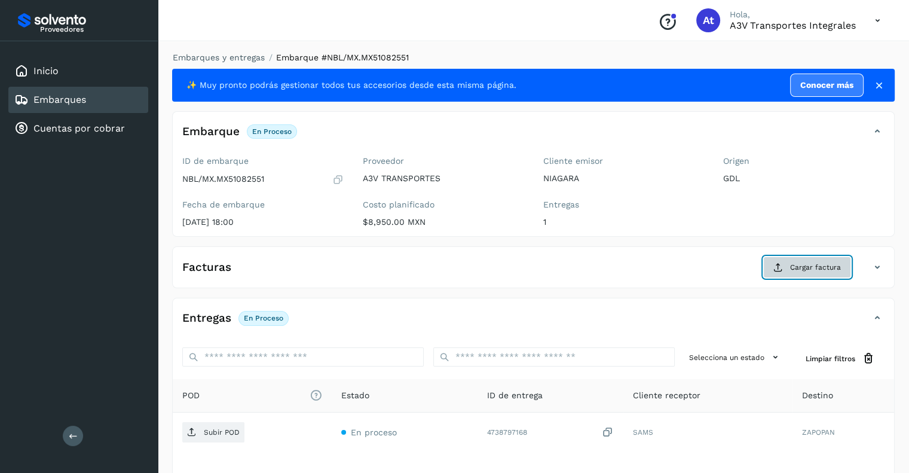
click at [812, 271] on span "Cargar factura" at bounding box center [815, 267] width 51 height 11
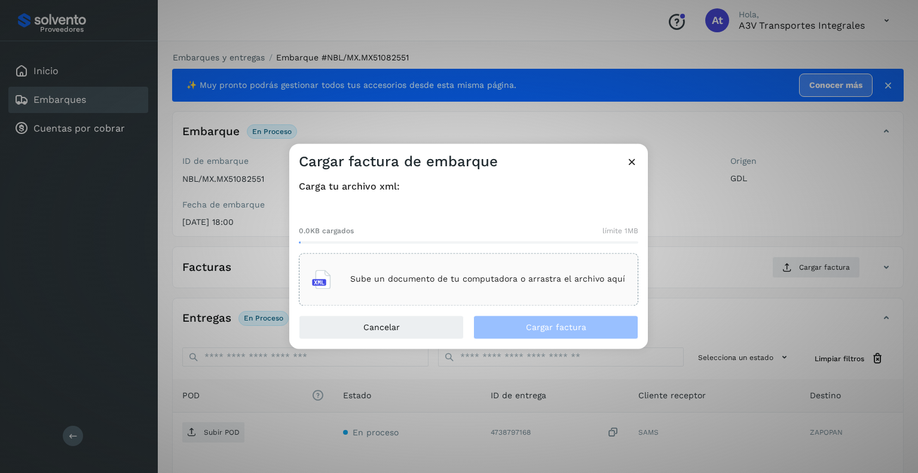
click at [401, 277] on p "Sube un documento de tu computadora o arrastra el archivo aquí" at bounding box center [487, 279] width 275 height 10
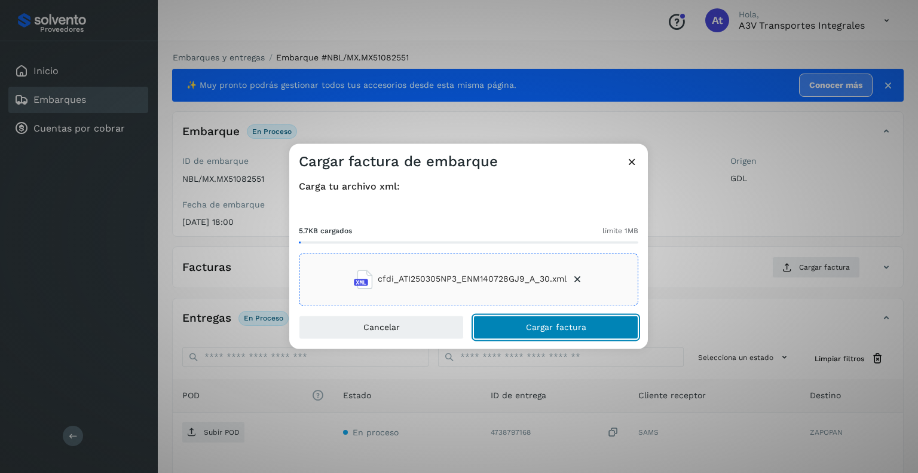
click at [529, 324] on span "Cargar factura" at bounding box center [556, 327] width 60 height 8
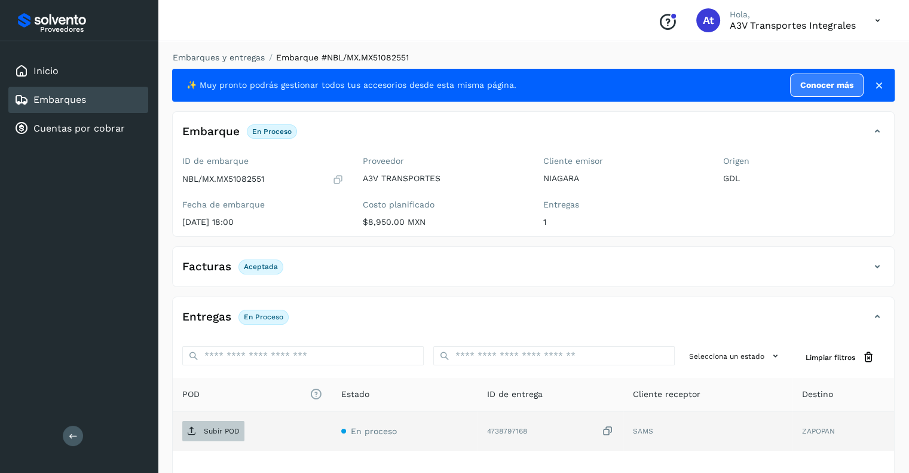
click at [205, 435] on span "Subir POD" at bounding box center [213, 430] width 62 height 19
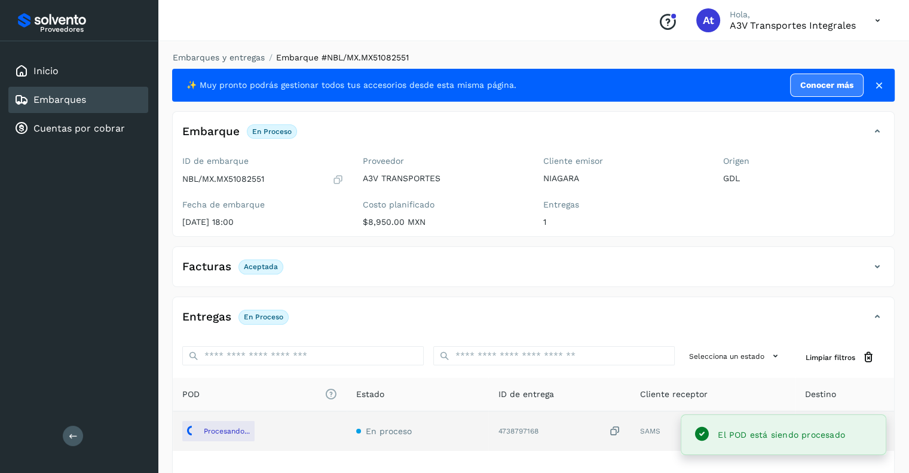
click at [87, 98] on div "Embarques" at bounding box center [78, 100] width 140 height 26
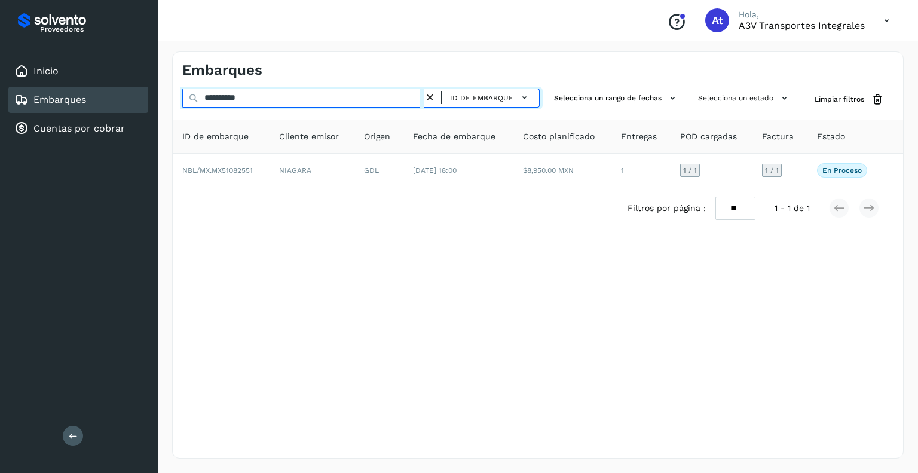
drag, startPoint x: 289, startPoint y: 100, endPoint x: 0, endPoint y: 75, distance: 290.2
click at [0, 75] on div "**********" at bounding box center [459, 236] width 918 height 473
paste input "text"
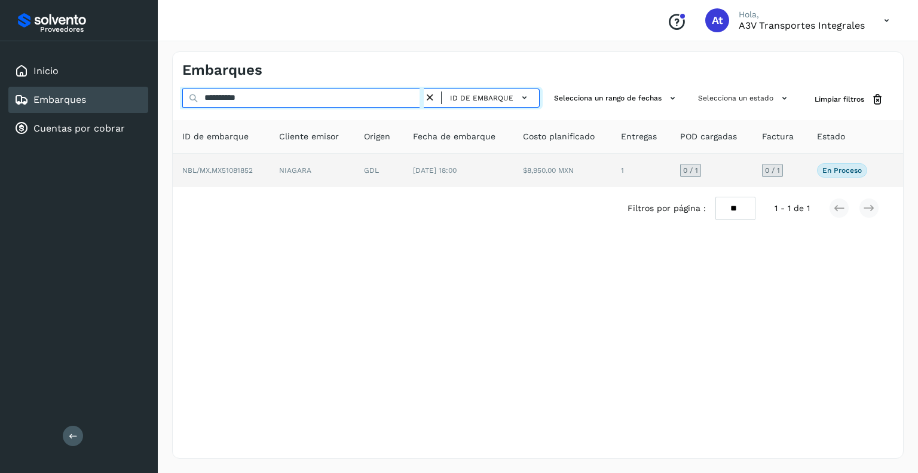
type input "**********"
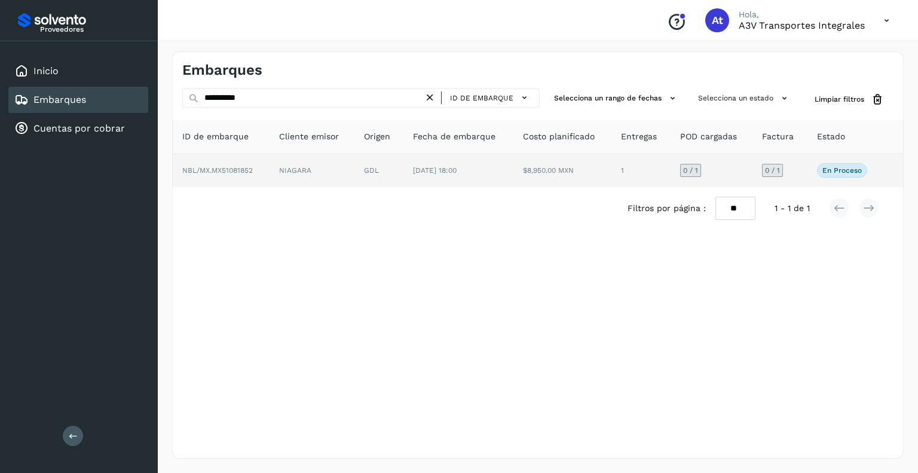
click at [691, 171] on span "0 / 1" at bounding box center [690, 170] width 15 height 7
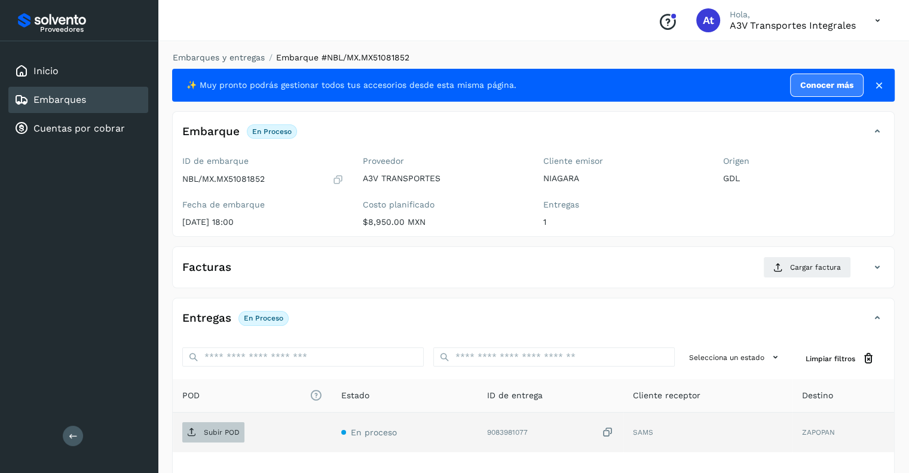
click at [198, 431] on span "Subir POD" at bounding box center [213, 431] width 62 height 19
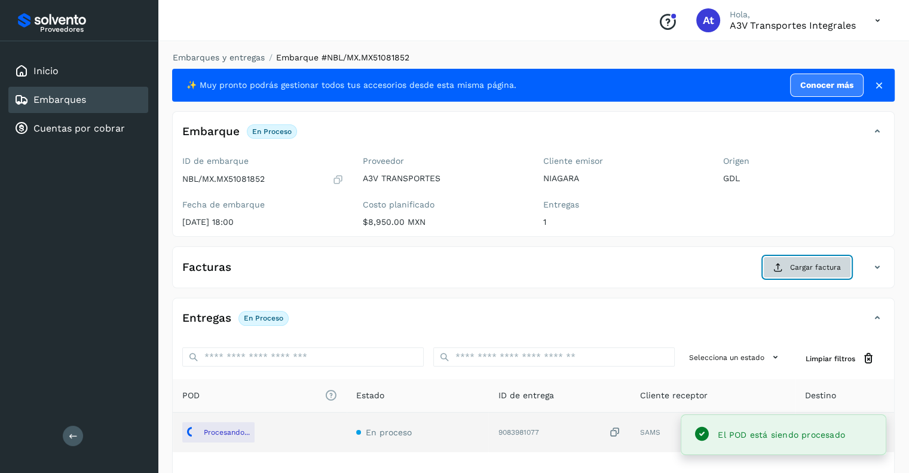
click at [811, 266] on span "Cargar factura" at bounding box center [815, 267] width 51 height 11
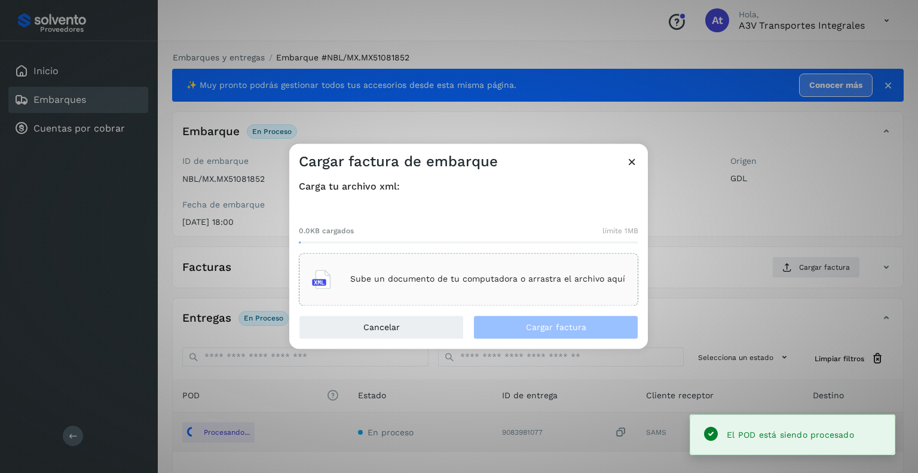
click at [440, 281] on p "Sube un documento de tu computadora o arrastra el archivo aquí" at bounding box center [487, 279] width 275 height 10
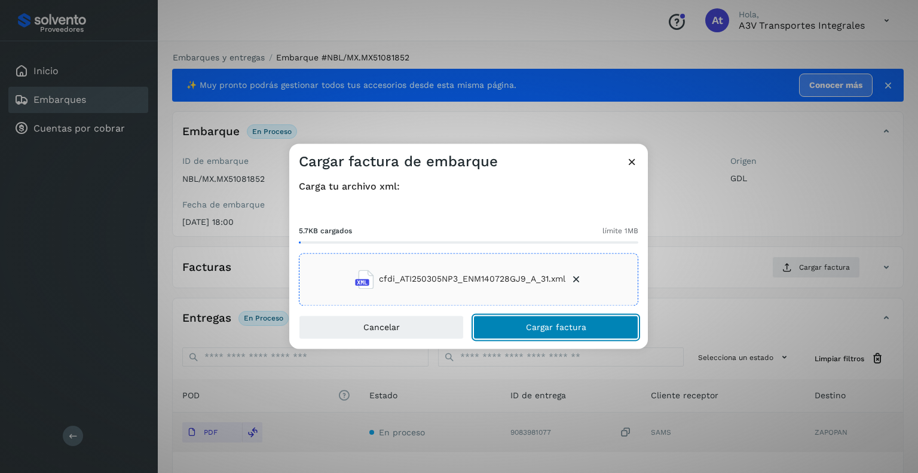
click at [570, 333] on button "Cargar factura" at bounding box center [555, 327] width 165 height 24
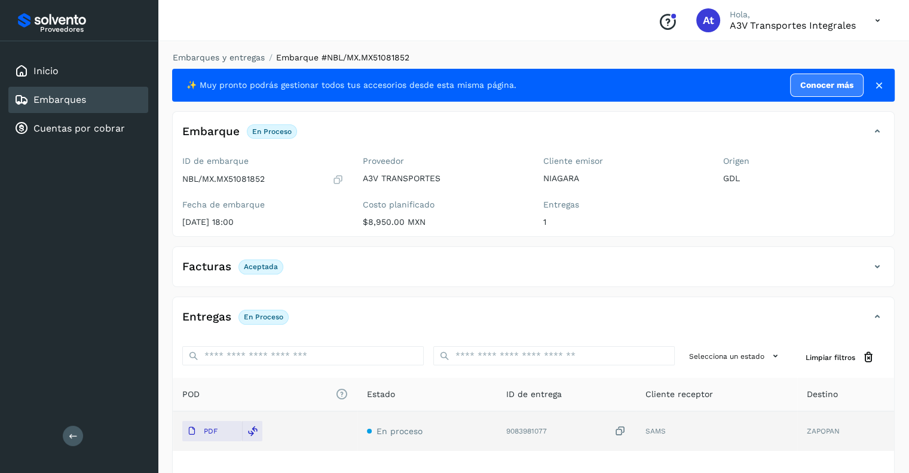
click at [62, 100] on link "Embarques" at bounding box center [59, 99] width 53 height 11
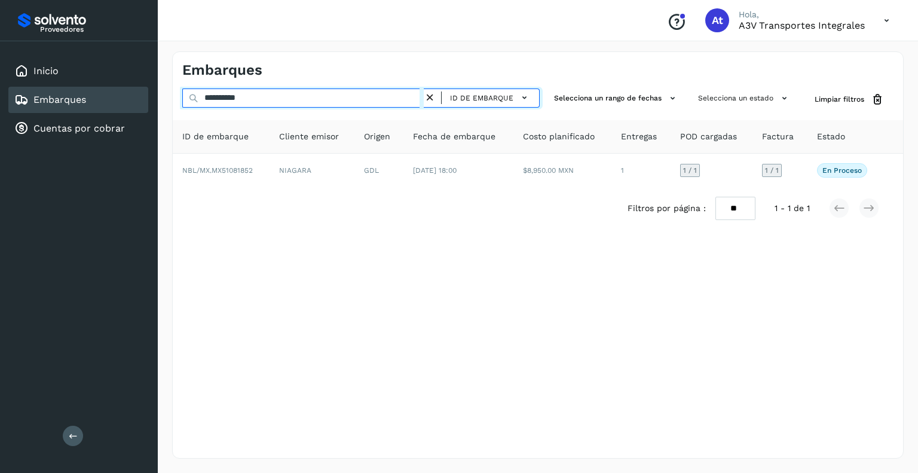
drag, startPoint x: 277, startPoint y: 100, endPoint x: 0, endPoint y: 46, distance: 282.5
click at [0, 46] on div "**********" at bounding box center [459, 236] width 918 height 473
paste input "text"
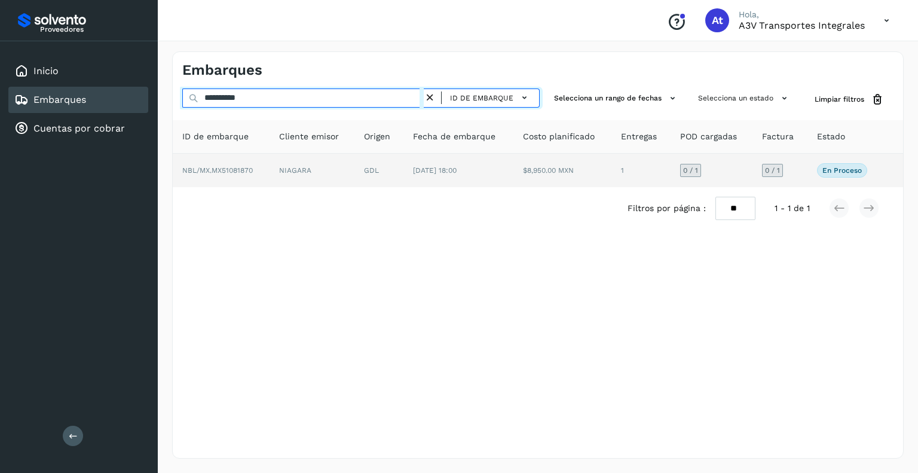
type input "**********"
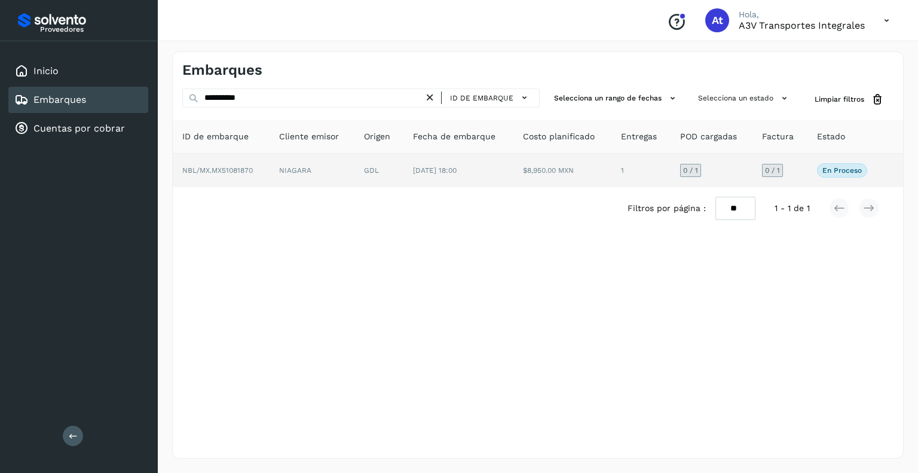
click at [683, 171] on span "0 / 1" at bounding box center [690, 170] width 15 height 7
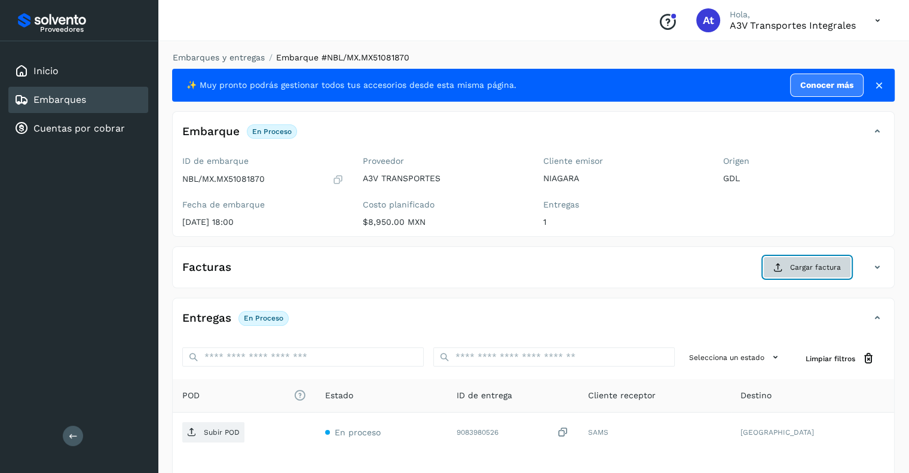
click at [803, 265] on span "Cargar factura" at bounding box center [815, 267] width 51 height 11
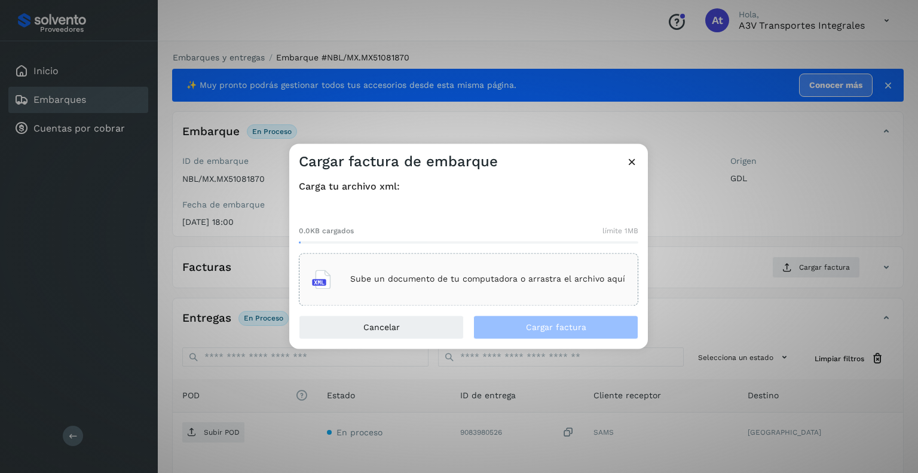
click at [358, 275] on p "Sube un documento de tu computadora o arrastra el archivo aquí" at bounding box center [487, 279] width 275 height 10
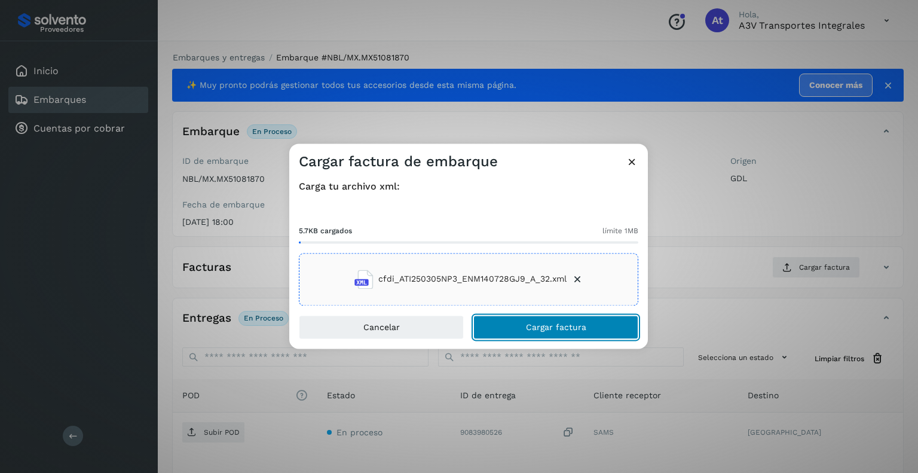
click at [523, 327] on button "Cargar factura" at bounding box center [555, 327] width 165 height 24
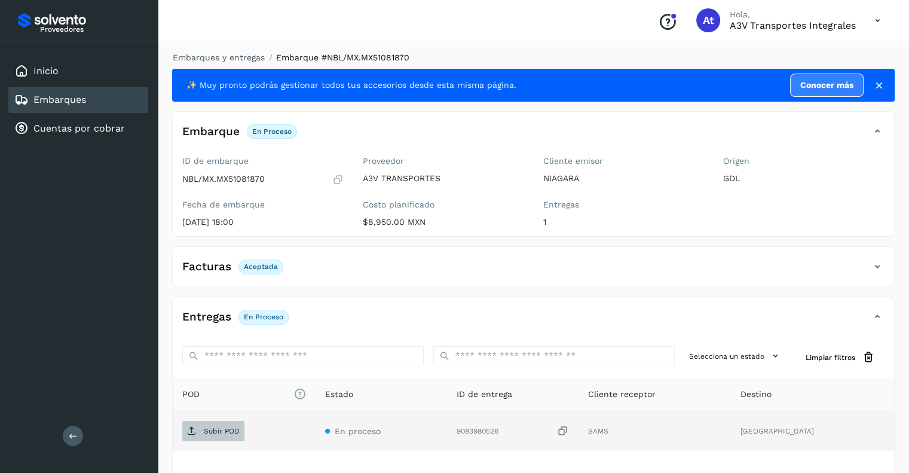
click at [208, 427] on p "Subir POD" at bounding box center [222, 431] width 36 height 8
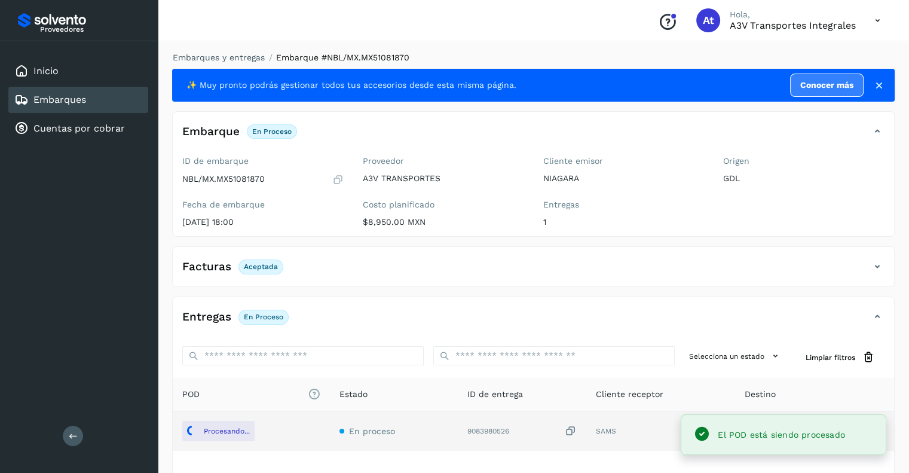
click at [73, 97] on link "Embarques" at bounding box center [59, 99] width 53 height 11
